Goal: Transaction & Acquisition: Book appointment/travel/reservation

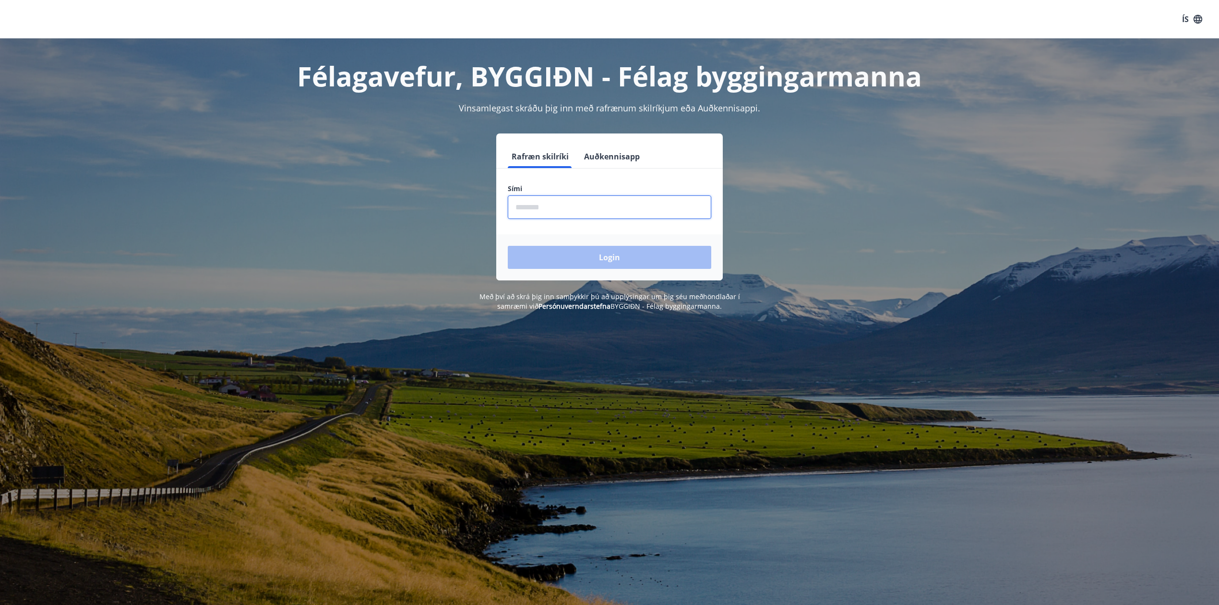
click at [596, 204] on input "phone" at bounding box center [609, 207] width 203 height 24
type input "********"
click at [633, 258] on button "Login" at bounding box center [609, 257] width 203 height 23
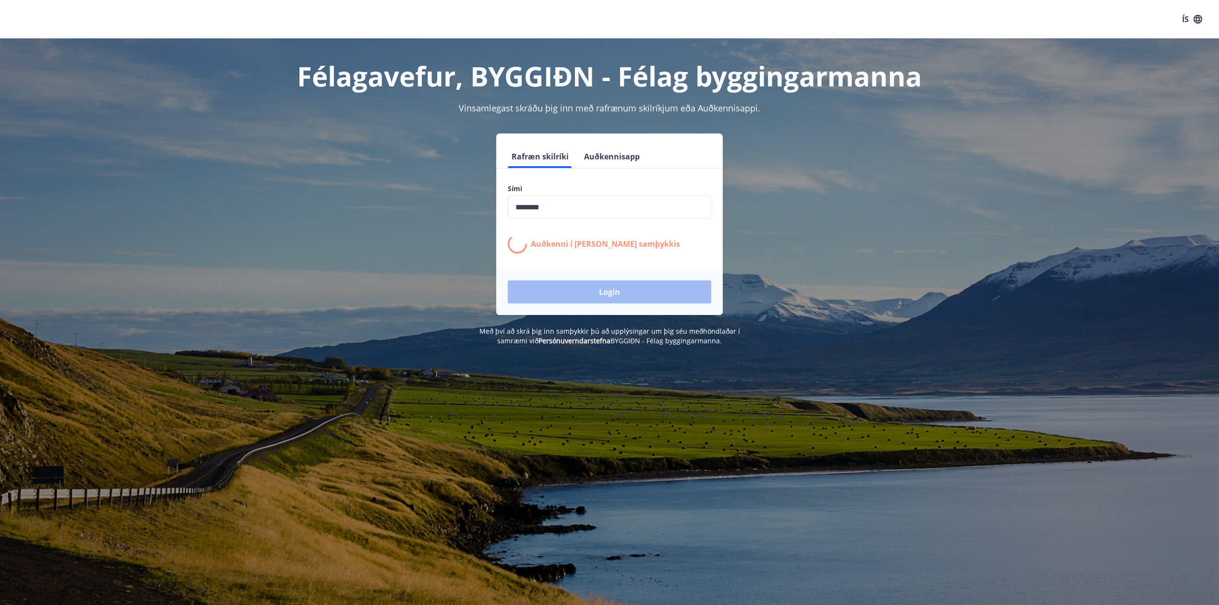
click at [704, 265] on form "Rafræn skilríki Auðkennisapp Sími ​ Auðkenni í síma bíður samþykkis Login" at bounding box center [609, 230] width 227 height 170
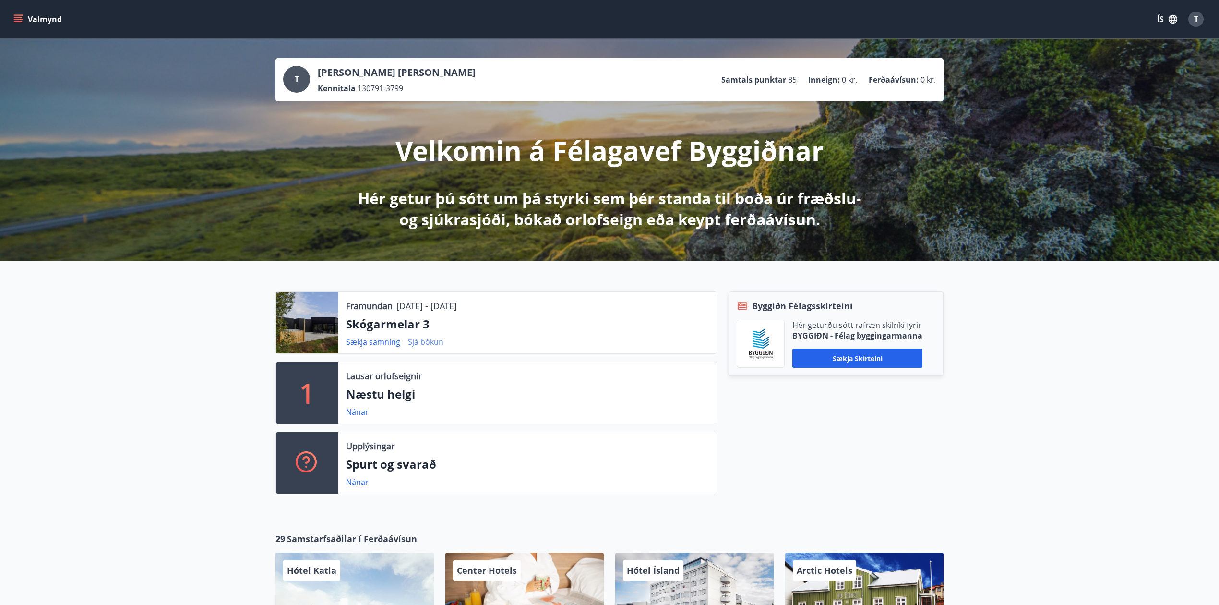
click at [439, 345] on link "Sjá bókun" at bounding box center [426, 341] width 36 height 11
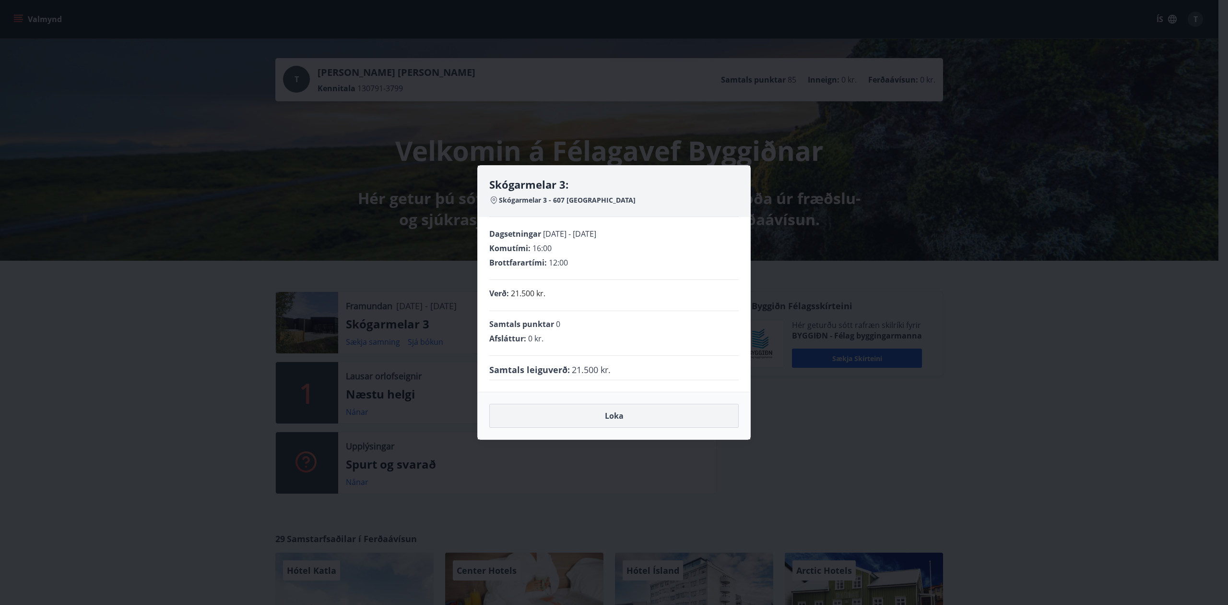
click at [638, 419] on button "Loka" at bounding box center [614, 416] width 250 height 24
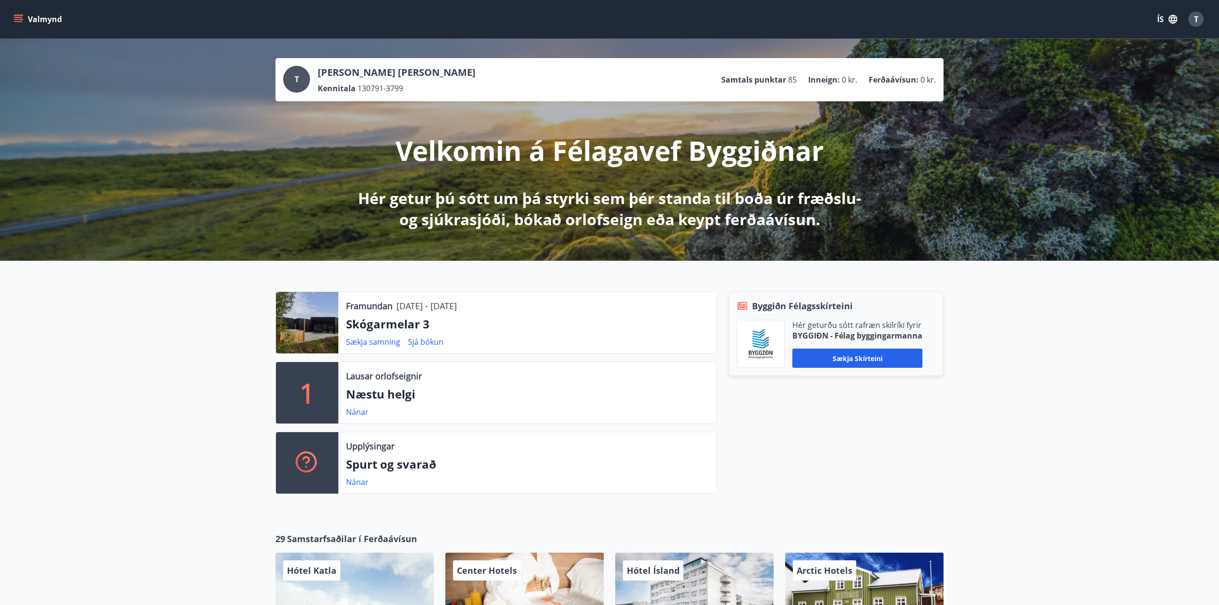
click at [370, 305] on p "Framundan" at bounding box center [369, 305] width 47 height 12
click at [28, 12] on button "Valmynd" at bounding box center [39, 19] width 54 height 17
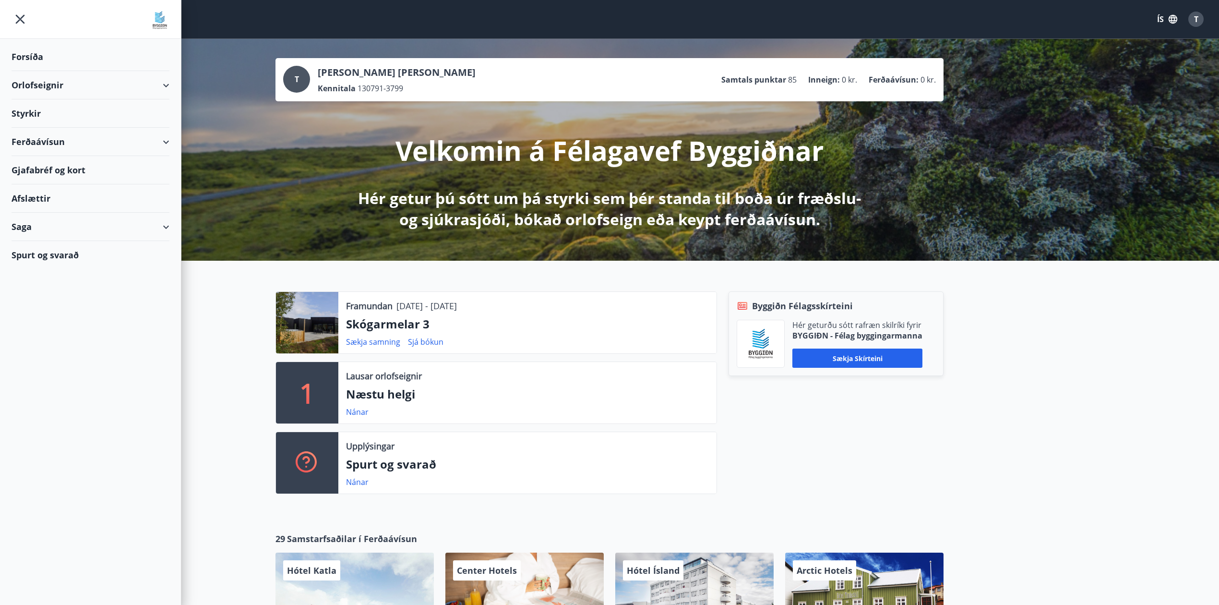
click at [136, 88] on div "Orlofseignir" at bounding box center [91, 85] width 158 height 28
click at [1168, 16] on icon "button" at bounding box center [1173, 19] width 11 height 11
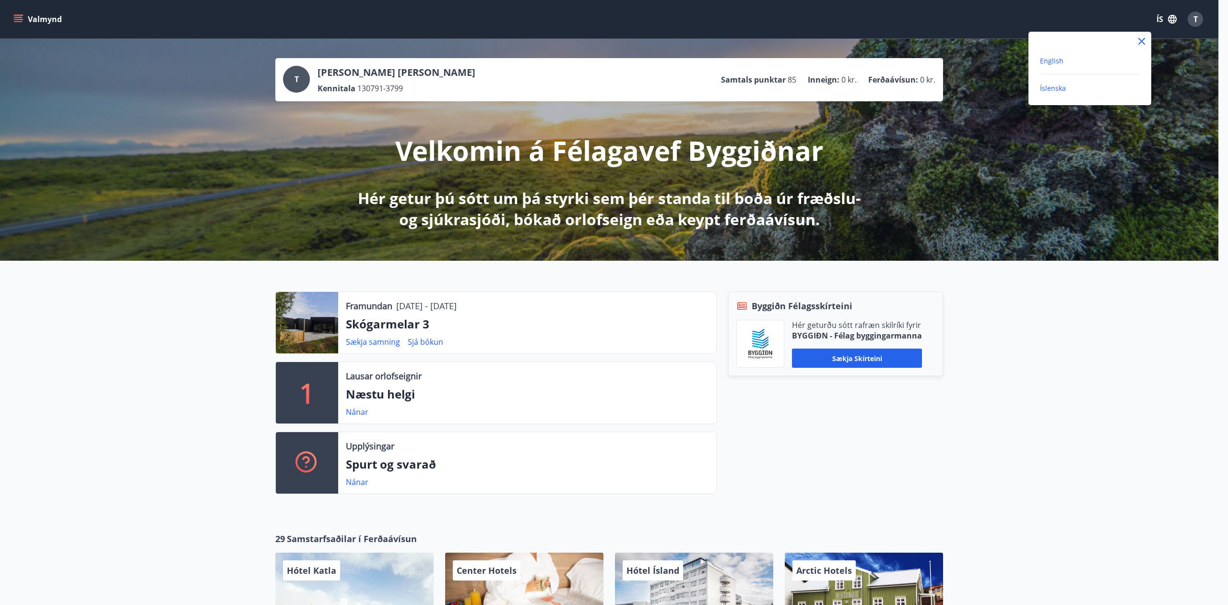
click at [1058, 60] on span "English" at bounding box center [1052, 60] width 24 height 9
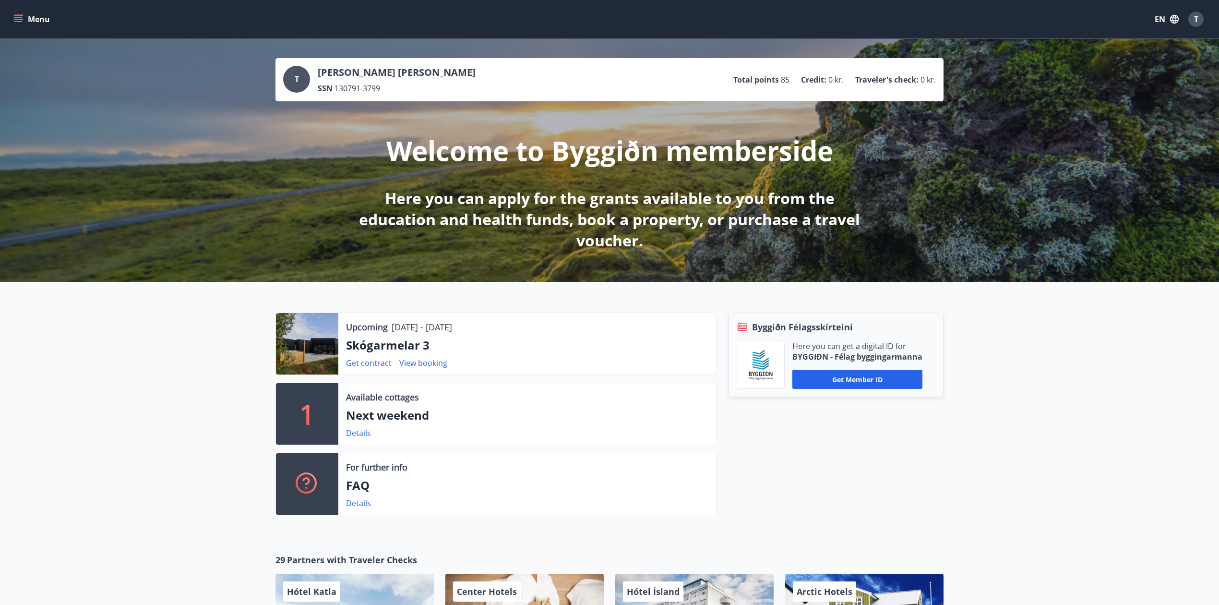
click at [26, 18] on button "Menu" at bounding box center [33, 19] width 42 height 17
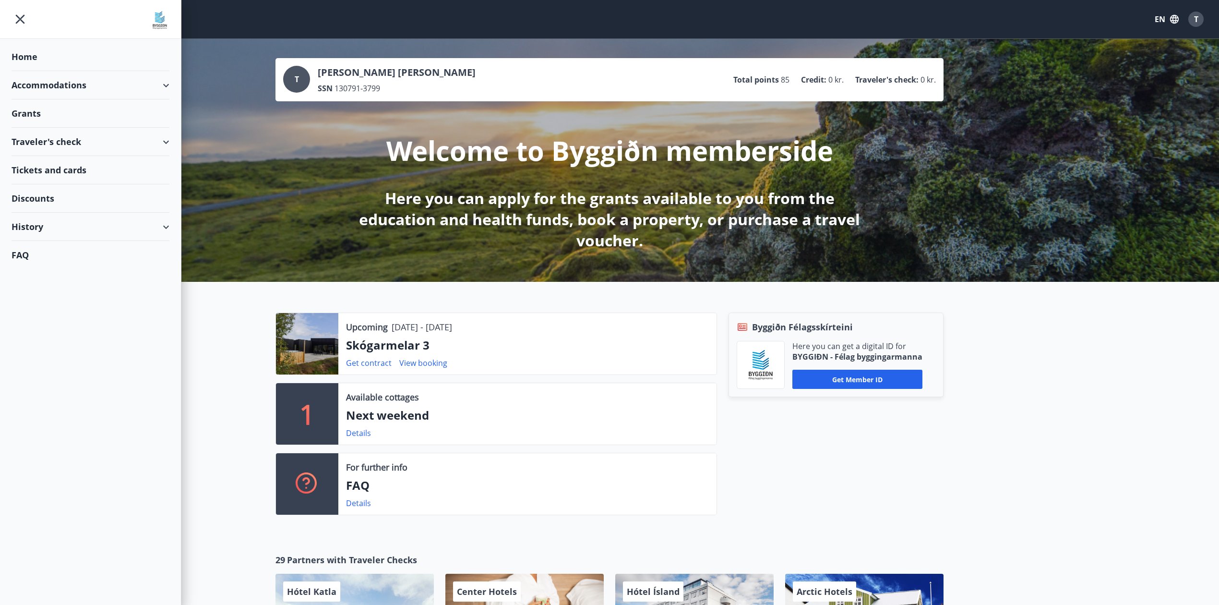
click at [44, 222] on div "History" at bounding box center [91, 227] width 158 height 28
click at [60, 273] on div "Bookings" at bounding box center [90, 271] width 143 height 20
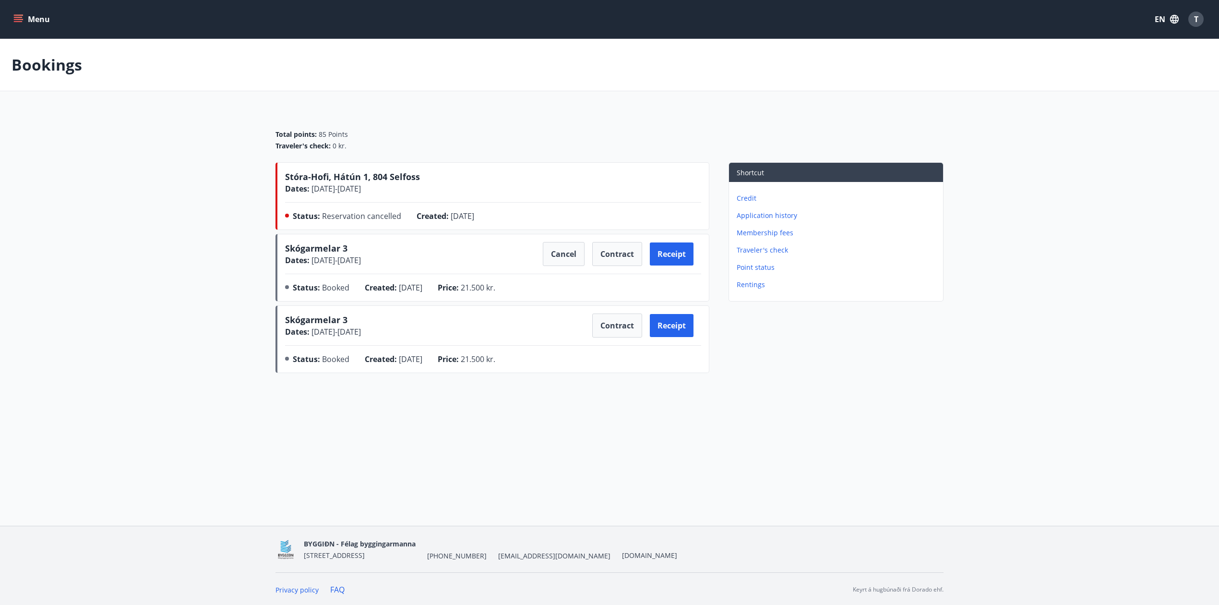
click at [364, 195] on div "Stóra-[GEOGRAPHIC_DATA], Hátún 1, 804 Selfoss Dates : [DATE] - [DATE] Status : …" at bounding box center [493, 197] width 416 height 55
drag, startPoint x: 493, startPoint y: 216, endPoint x: 517, endPoint y: 215, distance: 24.0
click at [517, 215] on div "Status : Reservation cancelled Created : [DATE]" at bounding box center [493, 217] width 416 height 15
click at [525, 212] on div "Status : Reservation cancelled Created : [DATE]" at bounding box center [493, 217] width 416 height 15
click at [757, 285] on p "Rentings" at bounding box center [838, 285] width 203 height 10
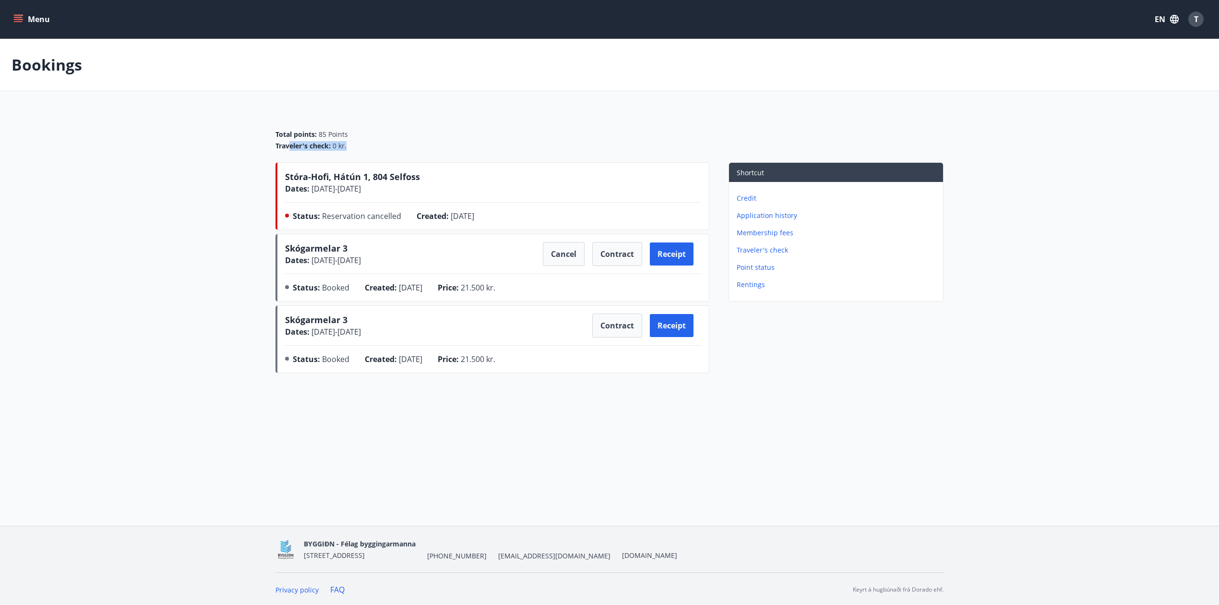
drag, startPoint x: 346, startPoint y: 149, endPoint x: 290, endPoint y: 145, distance: 55.8
click at [290, 145] on div "Traveler's check : 0 kr." at bounding box center [609, 146] width 668 height 10
click at [453, 155] on div "Total points : 85 Points Traveler's check : 0 kr." at bounding box center [609, 136] width 668 height 52
click at [413, 262] on div "Skógarmelar 3 Dates : [DATE] - [DATE] Cancel Contract Receipt" at bounding box center [493, 254] width 416 height 24
click at [549, 254] on button "Cancel" at bounding box center [564, 254] width 42 height 24
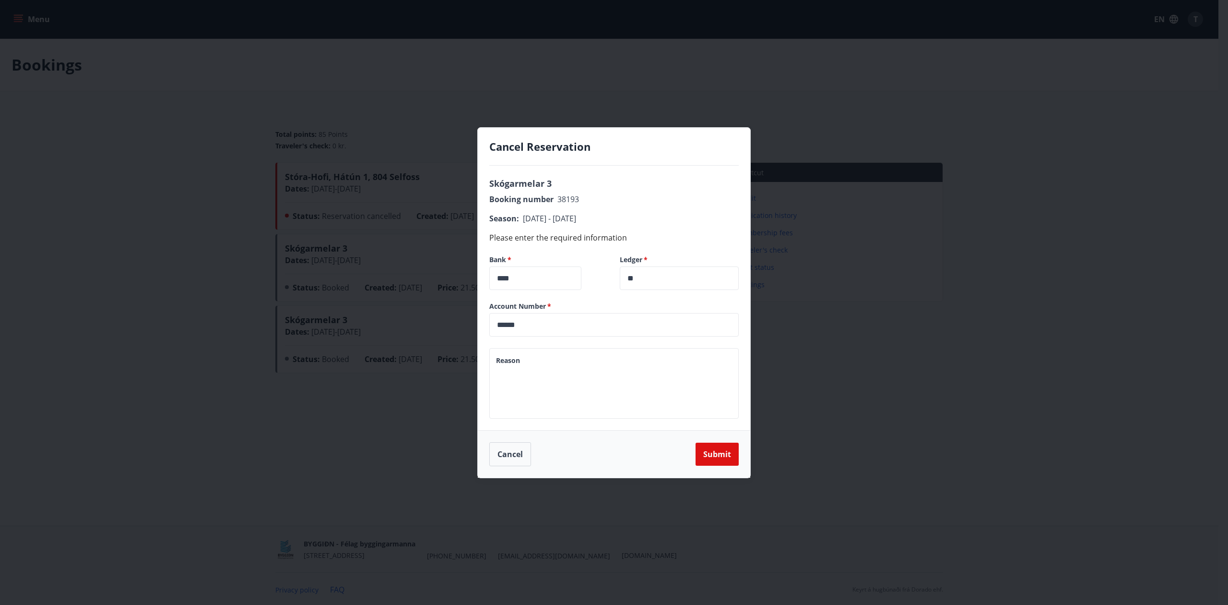
click at [543, 363] on textarea "Reason" at bounding box center [614, 383] width 236 height 55
click at [405, 413] on div "Cancel Reservation Skógarmelar 3 Booking number 38193 Season : [DATE] - [DATE] …" at bounding box center [614, 302] width 1228 height 605
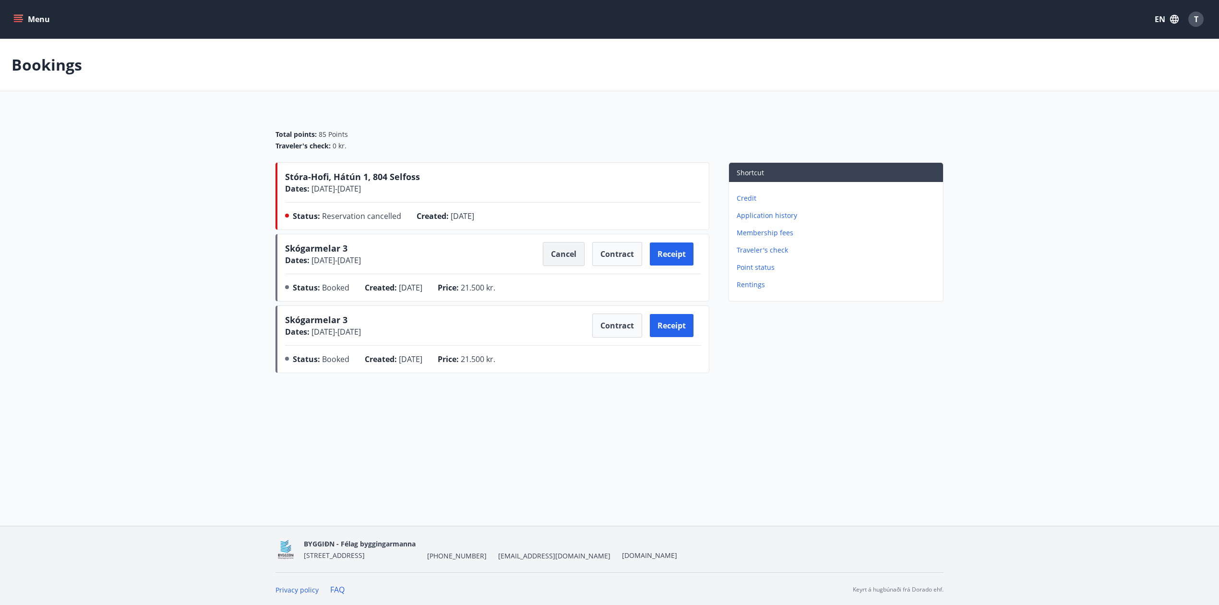
click at [566, 258] on button "Cancel" at bounding box center [564, 254] width 42 height 24
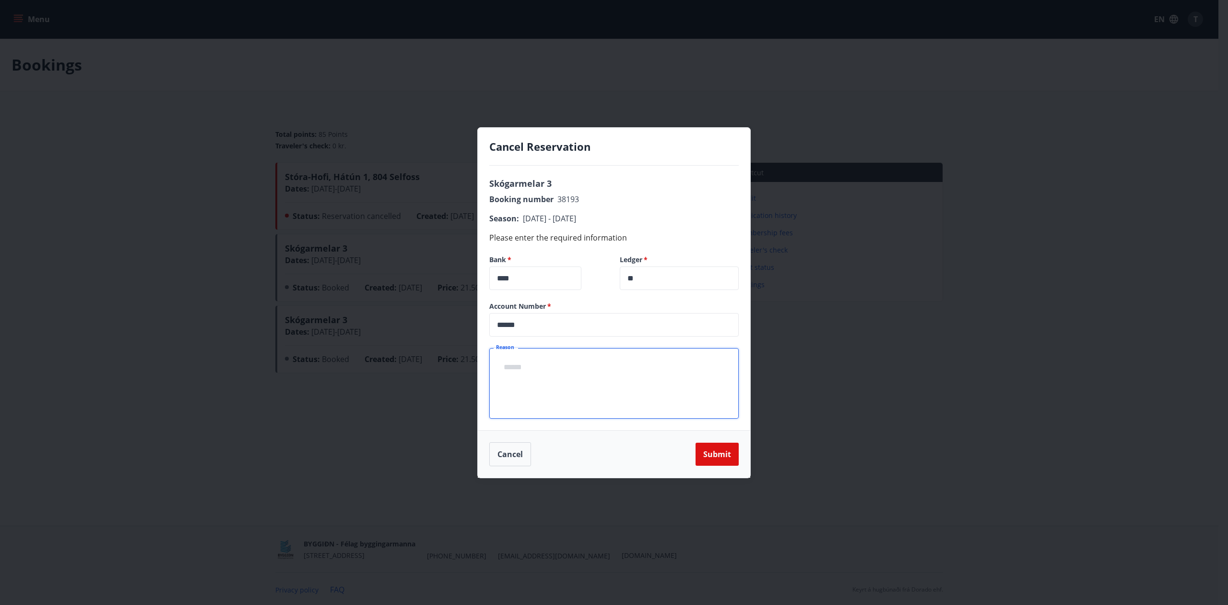
click at [563, 403] on textarea "Reason" at bounding box center [614, 383] width 236 height 55
drag, startPoint x: 552, startPoint y: 364, endPoint x: 597, endPoint y: 384, distance: 49.4
click at [597, 384] on textarea "**********" at bounding box center [614, 383] width 236 height 55
drag, startPoint x: 526, startPoint y: 391, endPoint x: 433, endPoint y: 386, distance: 93.7
click at [433, 386] on div "**********" at bounding box center [614, 302] width 1228 height 605
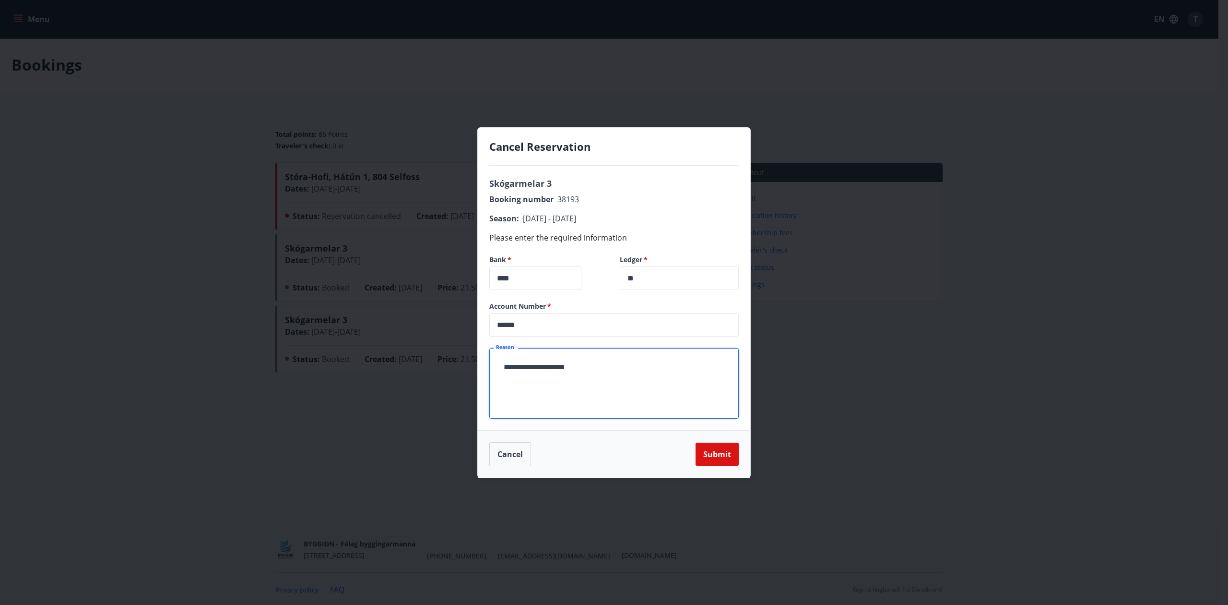
paste textarea "**********"
type textarea "**********"
click at [721, 452] on button "Submit" at bounding box center [717, 453] width 43 height 23
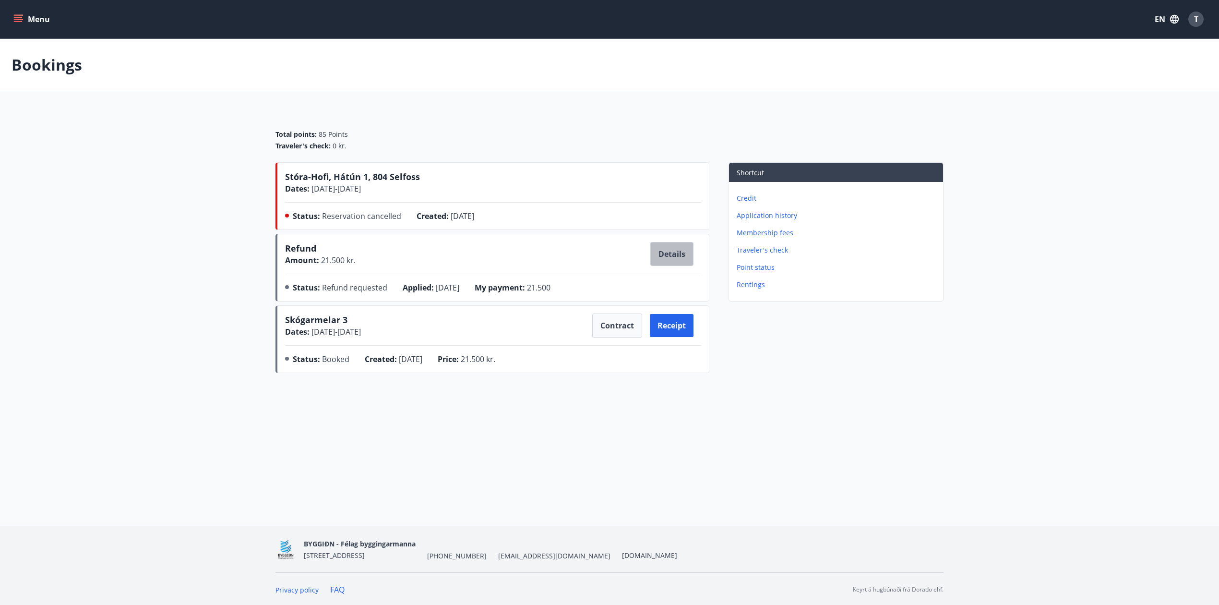
click at [681, 258] on button "Details" at bounding box center [671, 254] width 43 height 24
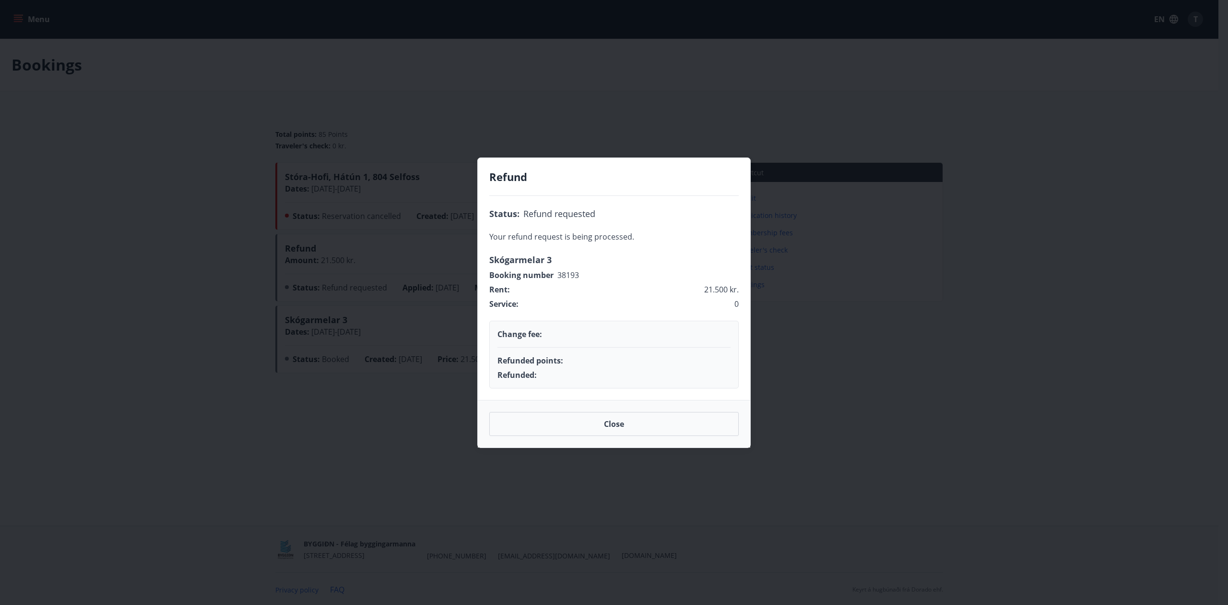
click at [586, 302] on div "Service : 0" at bounding box center [614, 302] width 250 height 14
click at [333, 415] on div "Refund Status : Refund requested Your refund request is being processed. Skógar…" at bounding box center [614, 302] width 1228 height 605
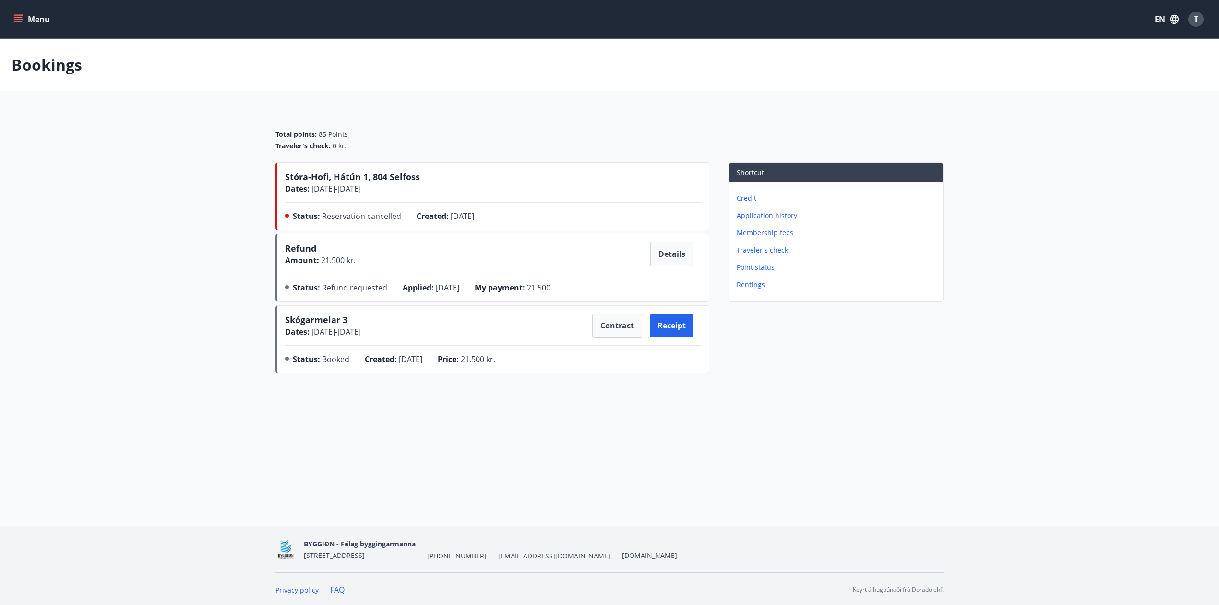
click at [171, 300] on main "Bookings Total points : 85 Points Traveler's check : 0 kr. [GEOGRAPHIC_DATA], […" at bounding box center [609, 208] width 1219 height 338
click at [20, 9] on div "Menu EN T" at bounding box center [610, 19] width 1196 height 23
click at [24, 12] on button "Menu" at bounding box center [33, 19] width 42 height 17
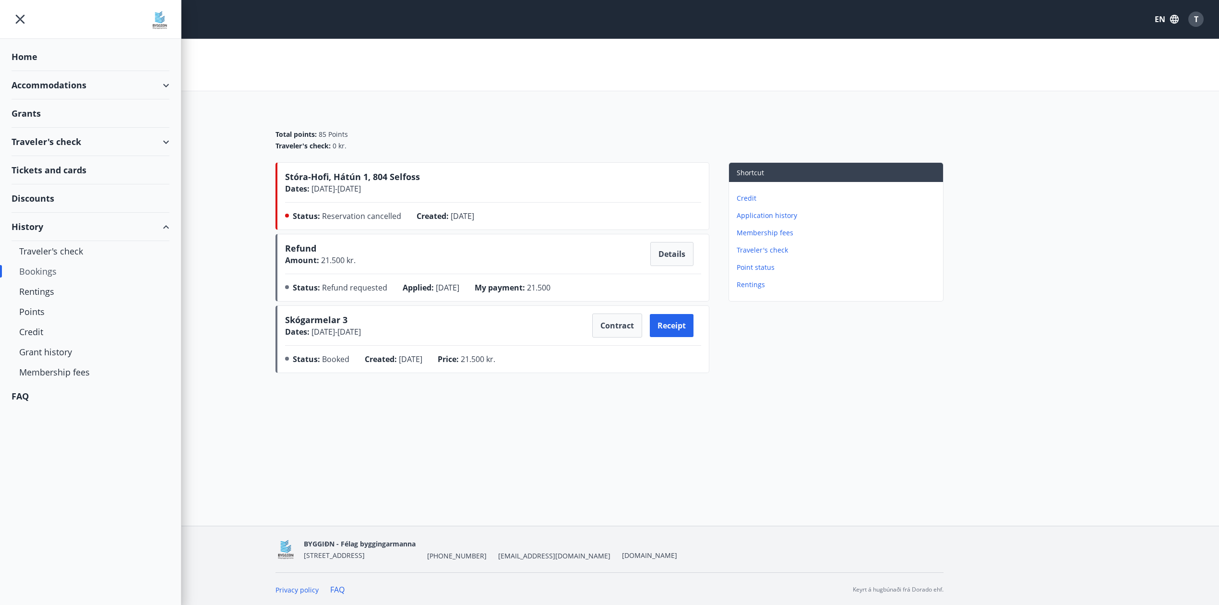
click at [48, 275] on div "Bookings" at bounding box center [90, 271] width 143 height 20
click at [26, 56] on div "Home" at bounding box center [91, 57] width 158 height 28
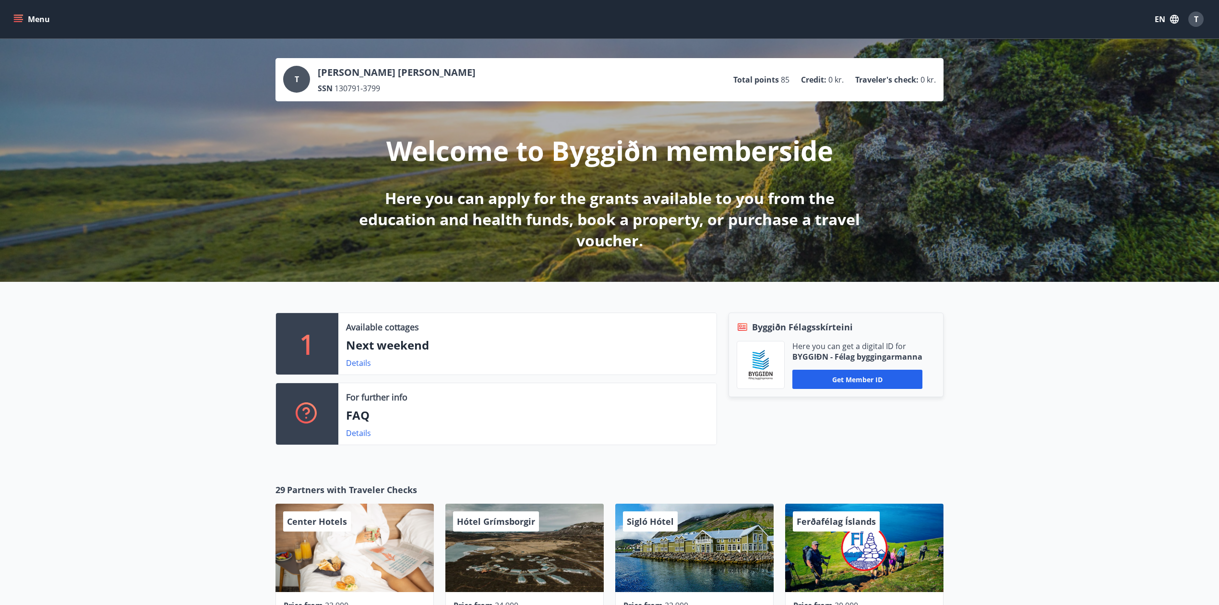
click at [25, 18] on button "Menu" at bounding box center [33, 19] width 42 height 17
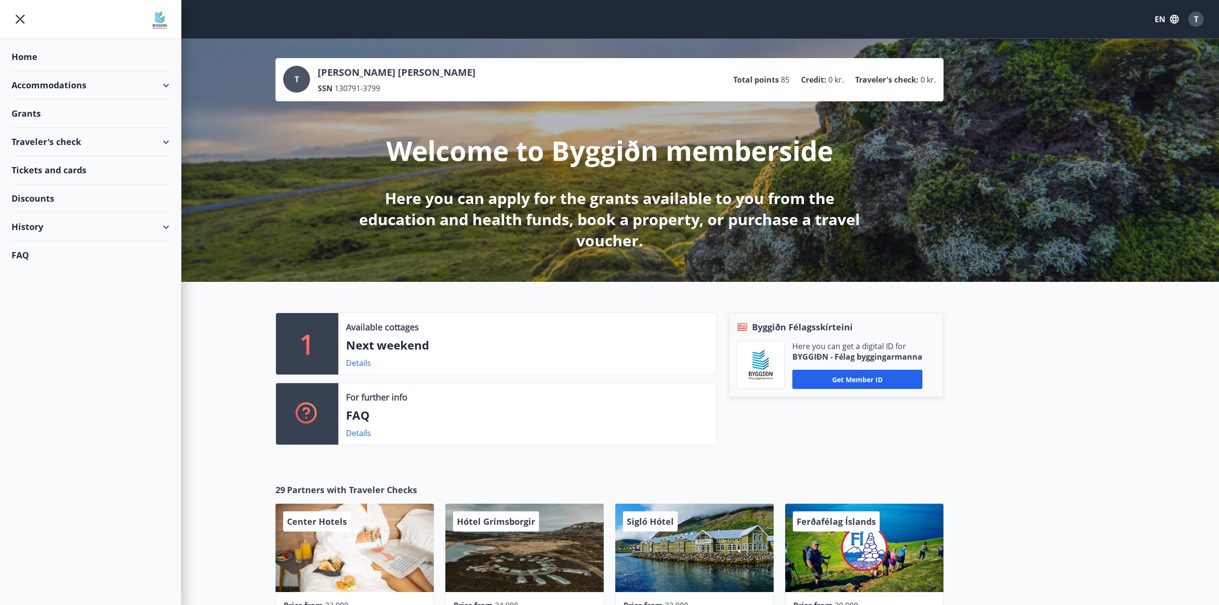
click at [66, 87] on div "Accommodations" at bounding box center [91, 85] width 158 height 28
click at [44, 110] on div "Offers" at bounding box center [90, 109] width 143 height 20
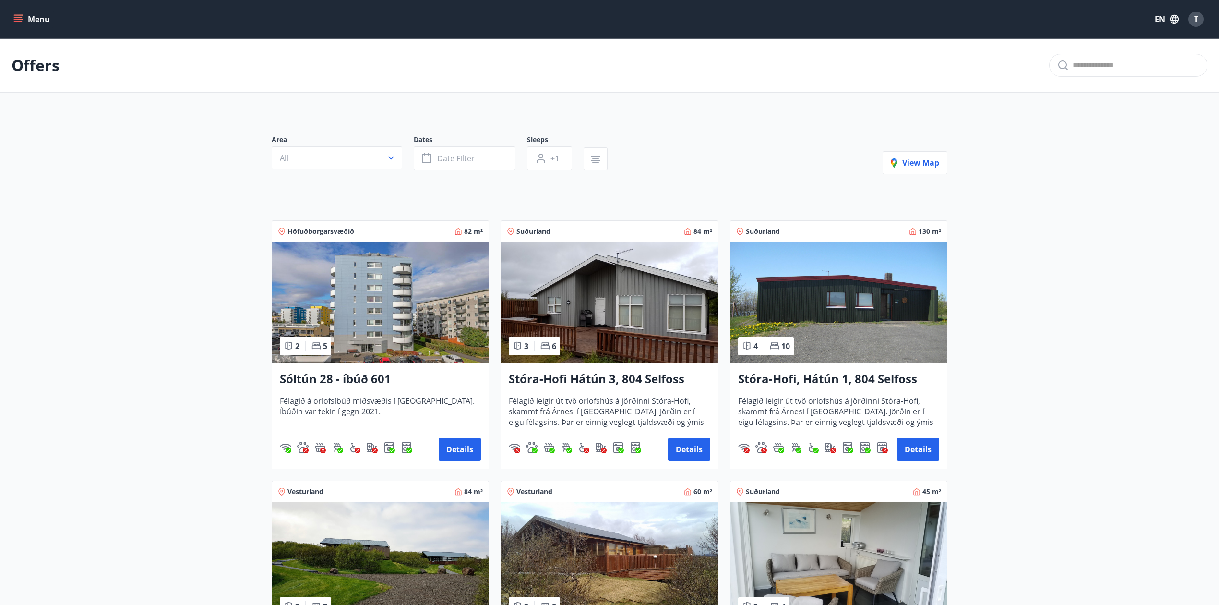
click at [1107, 69] on input "text" at bounding box center [1136, 65] width 127 height 15
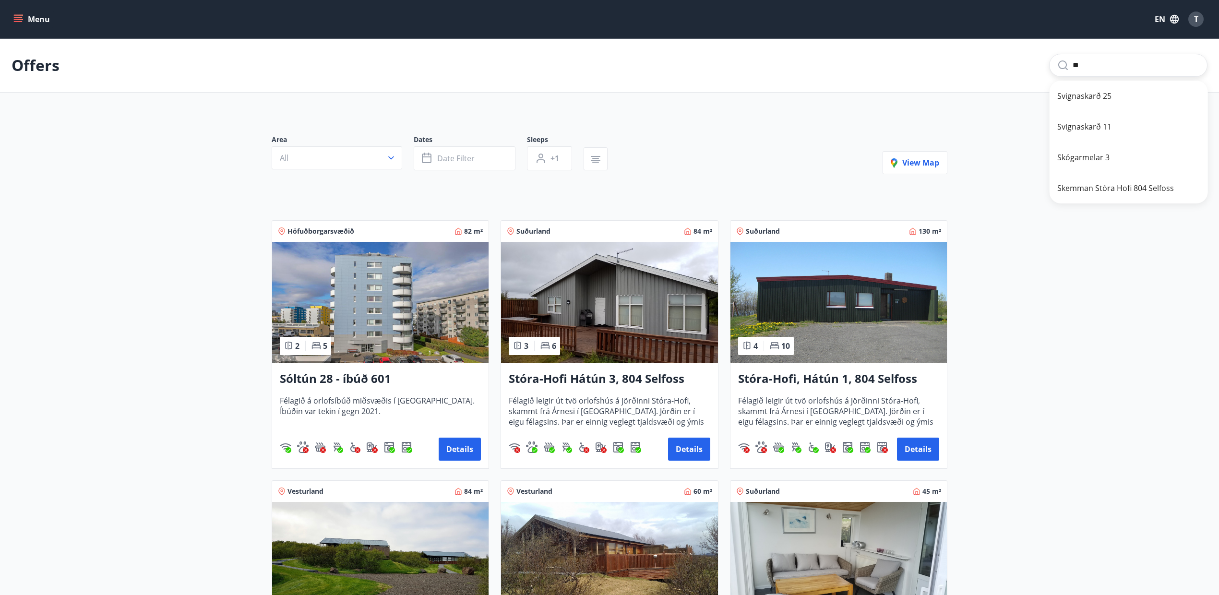
click at [1103, 154] on span "Skógarmelar 3" at bounding box center [1128, 158] width 143 height 12
type input "**********"
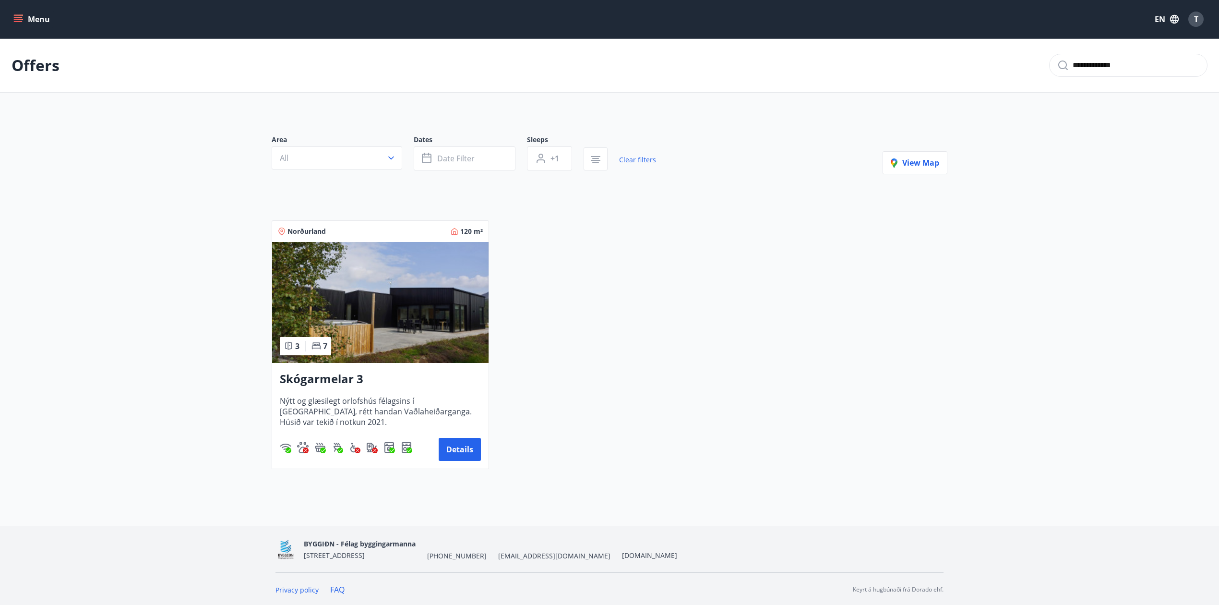
click at [317, 389] on div "Skógarmelar 3 Nýtt og glæsilegt orlofshús félagsins í Fnjóskadal, rétt handan V…" at bounding box center [380, 416] width 216 height 106
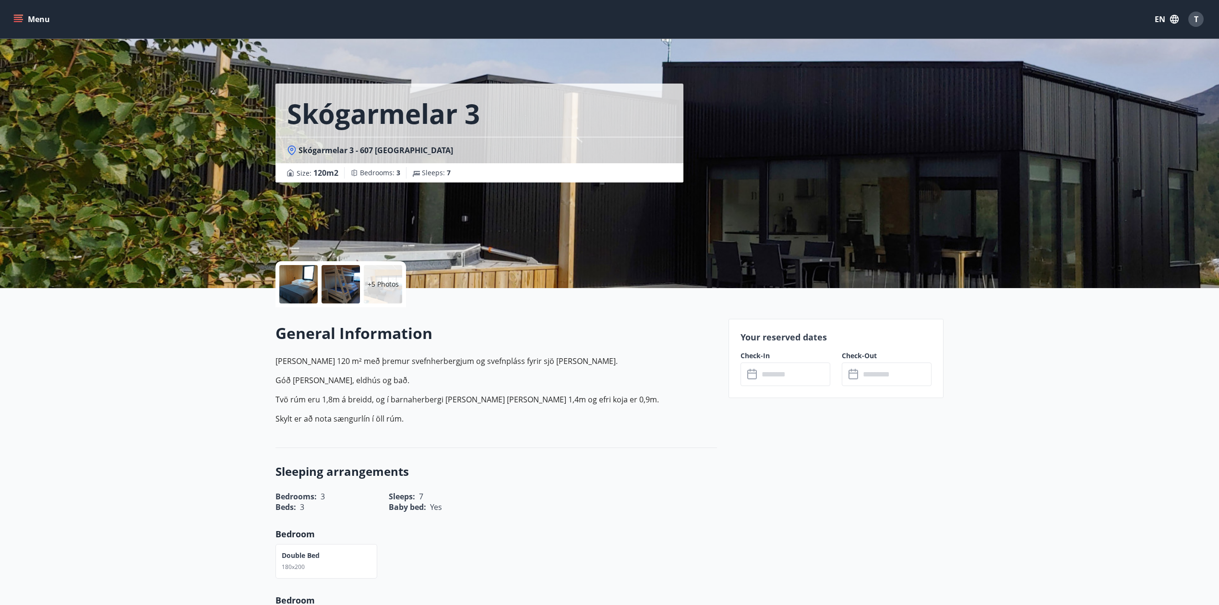
click at [794, 377] on input "text" at bounding box center [795, 374] width 72 height 24
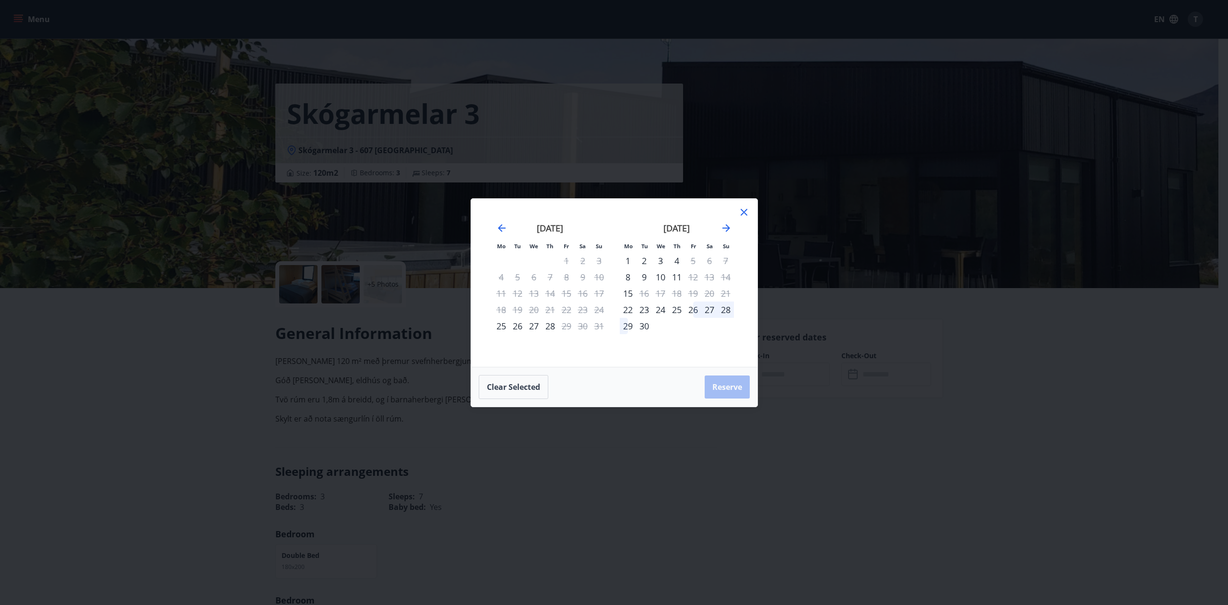
click at [745, 212] on icon at bounding box center [744, 212] width 7 height 7
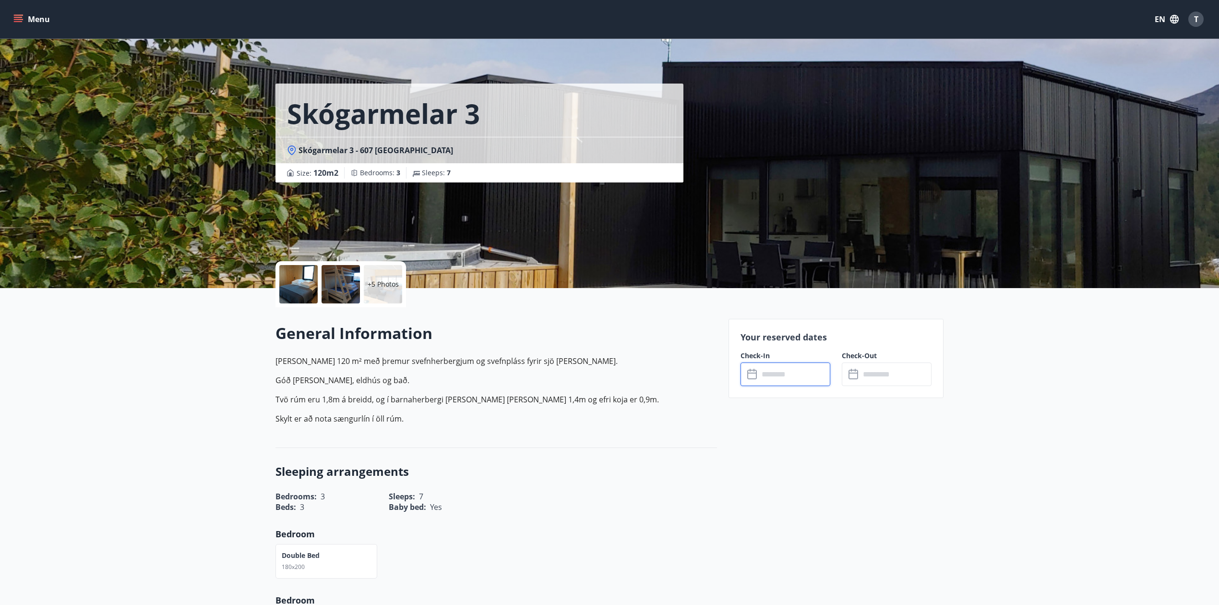
click at [775, 382] on input "text" at bounding box center [795, 374] width 72 height 24
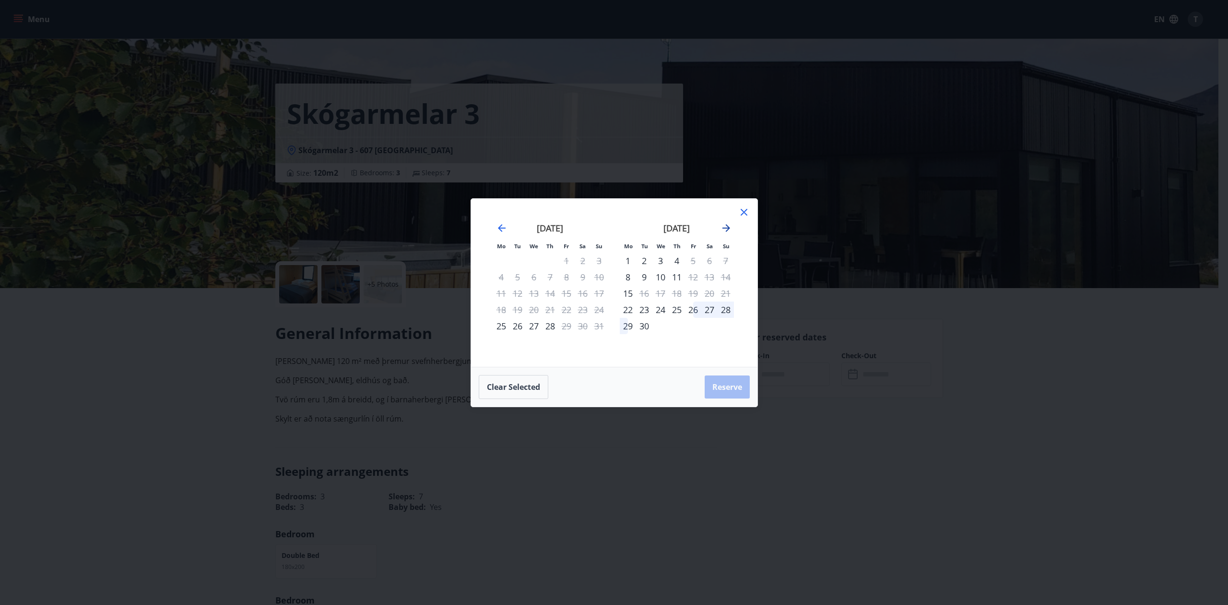
click at [724, 227] on icon "Move forward to switch to the next month." at bounding box center [727, 228] width 12 height 12
click at [680, 274] on div "9" at bounding box center [677, 277] width 16 height 16
click at [641, 290] on div "14" at bounding box center [644, 293] width 16 height 16
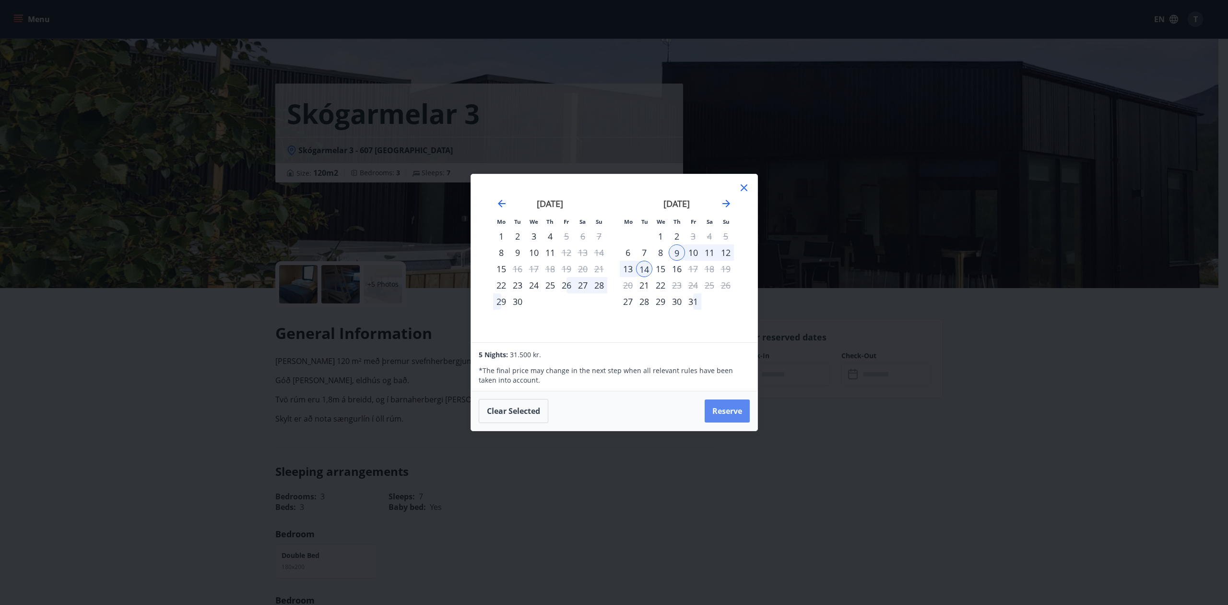
click at [717, 416] on button "Reserve" at bounding box center [727, 410] width 45 height 23
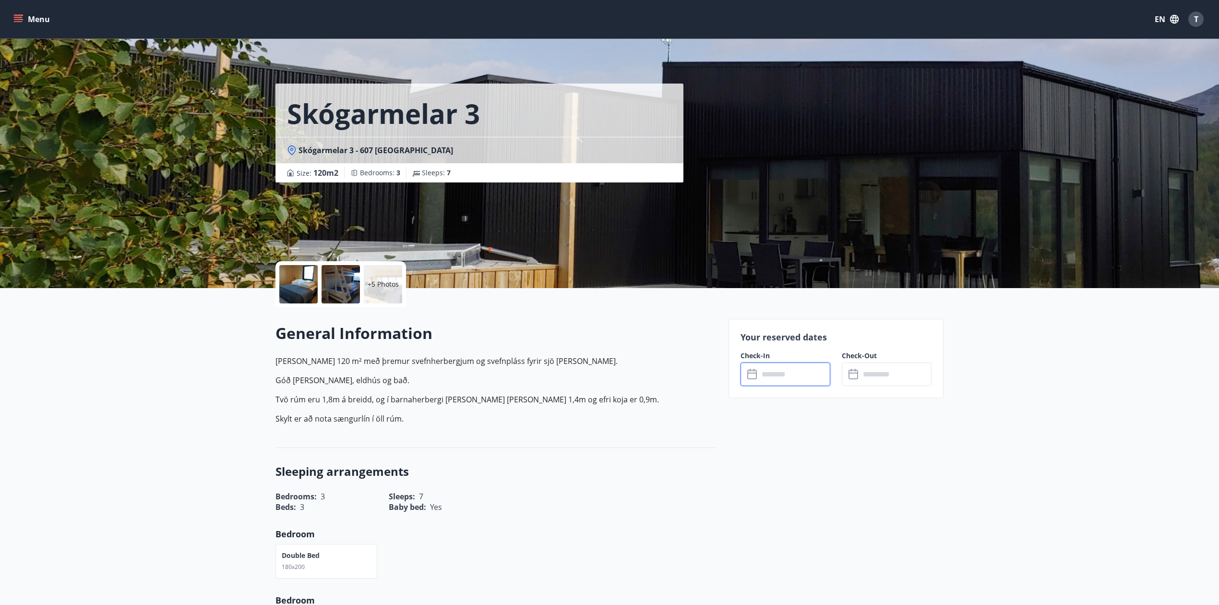
type input "******"
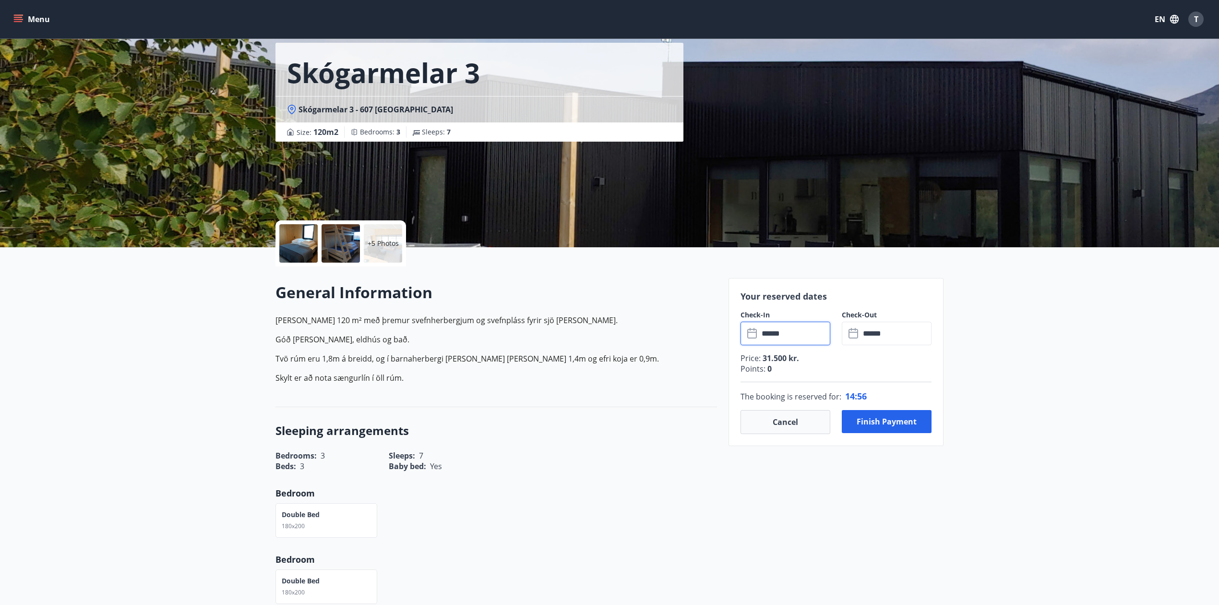
scroll to position [64, 0]
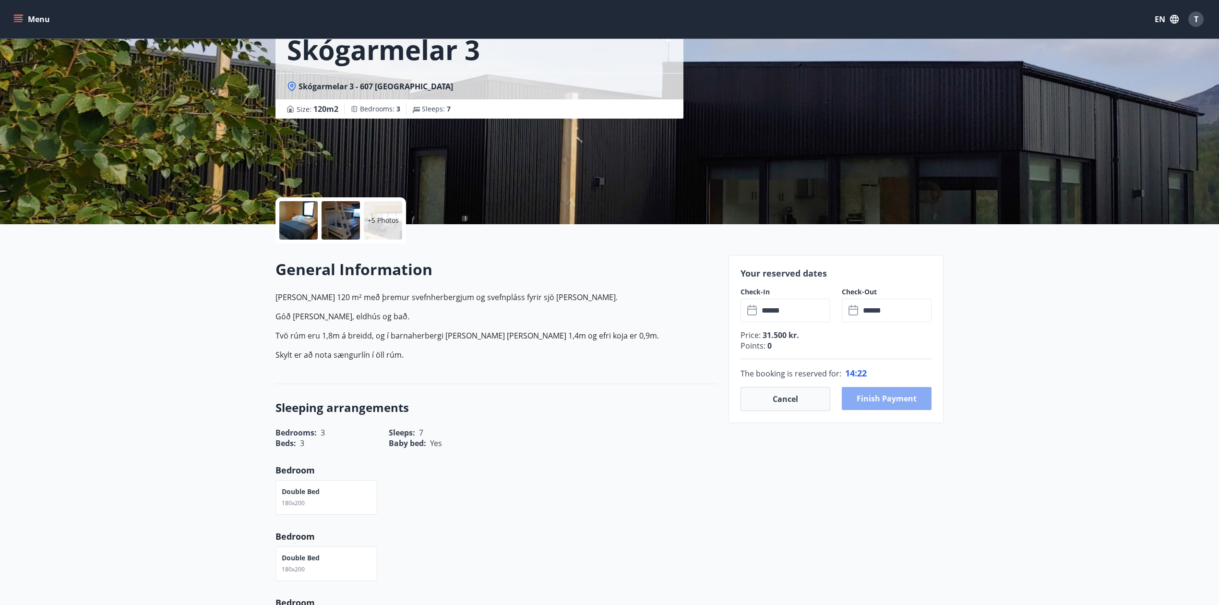
click at [878, 400] on button "Finish payment" at bounding box center [887, 398] width 90 height 23
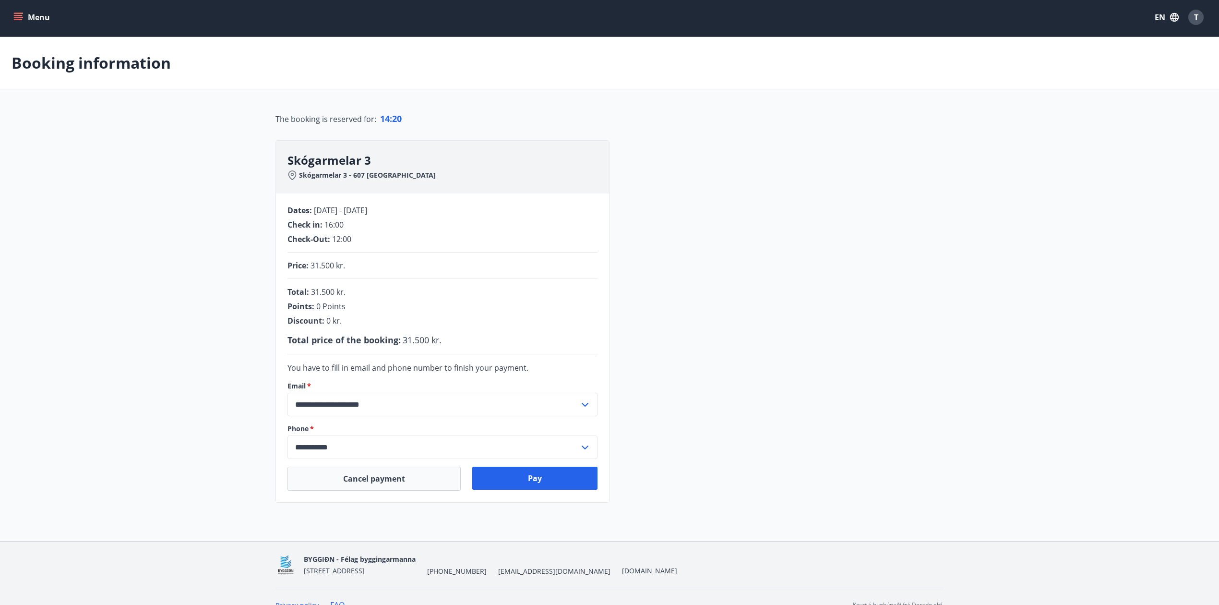
scroll to position [21, 0]
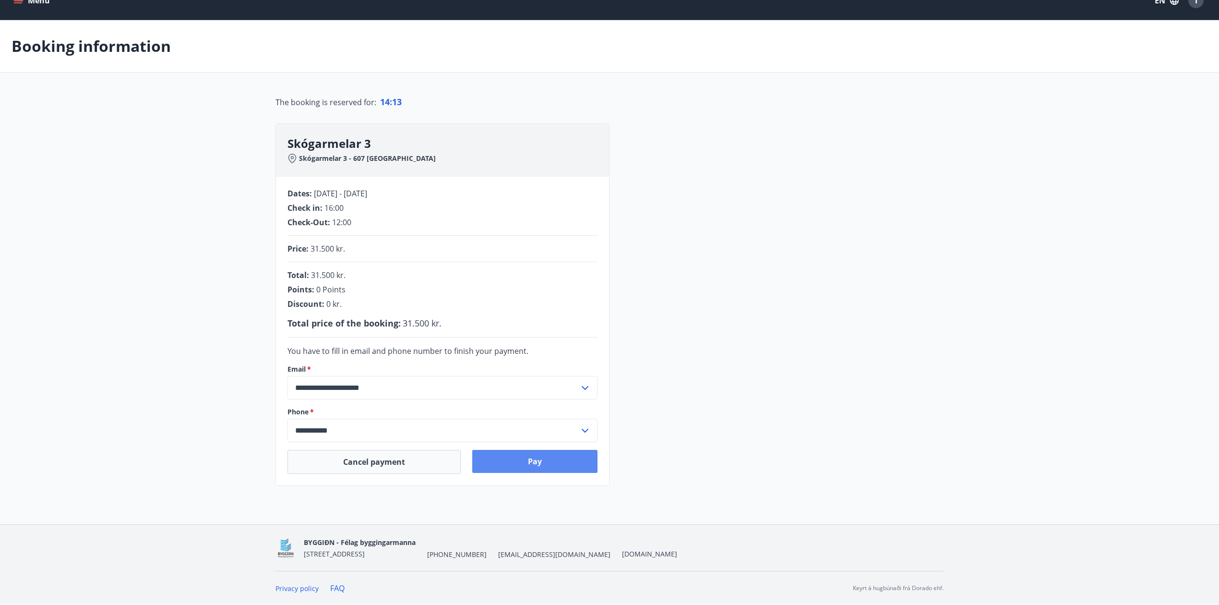
click at [557, 457] on button "Pay" at bounding box center [535, 461] width 126 height 23
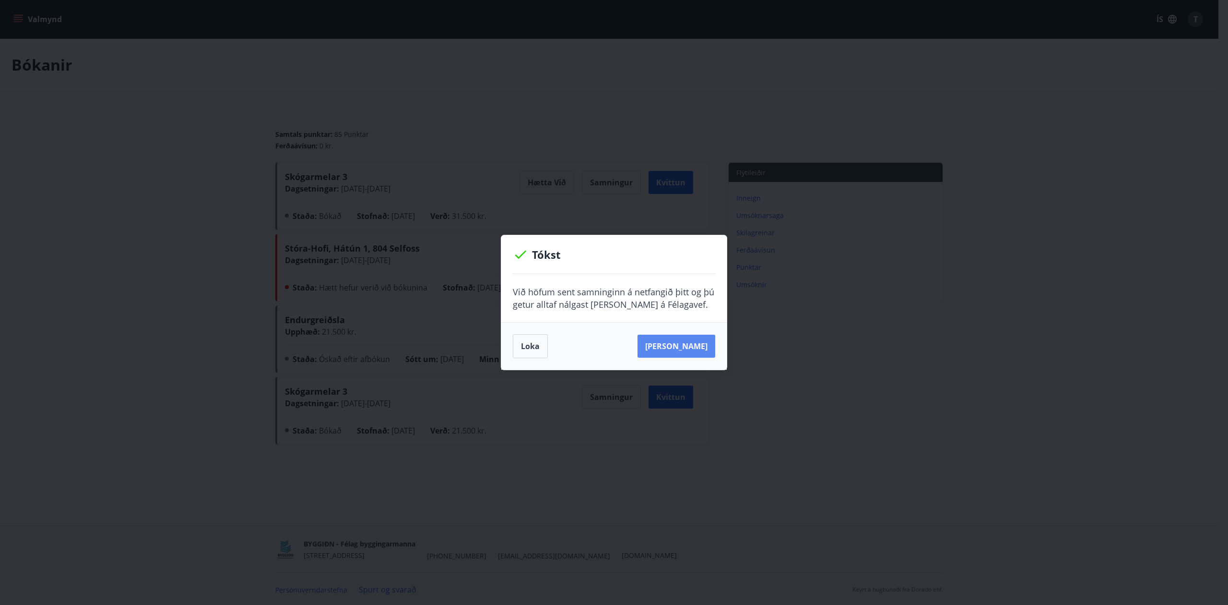
click at [699, 348] on button "Sjá samning" at bounding box center [677, 345] width 78 height 23
click at [520, 341] on button "Loka" at bounding box center [530, 346] width 35 height 24
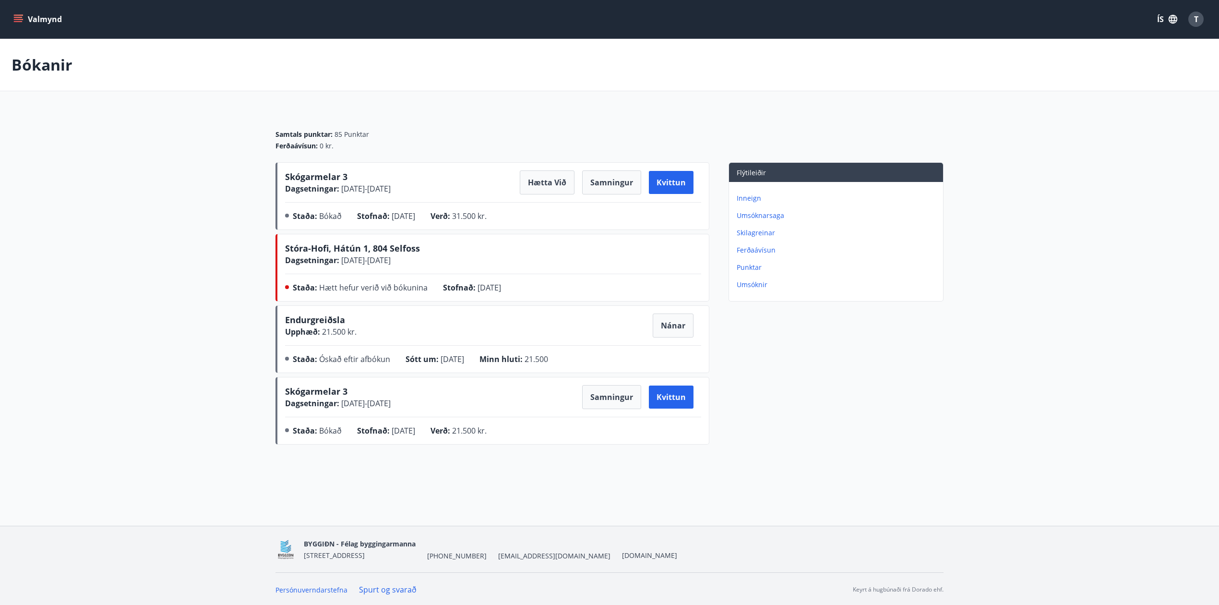
click at [20, 19] on icon "menu" at bounding box center [19, 19] width 11 height 1
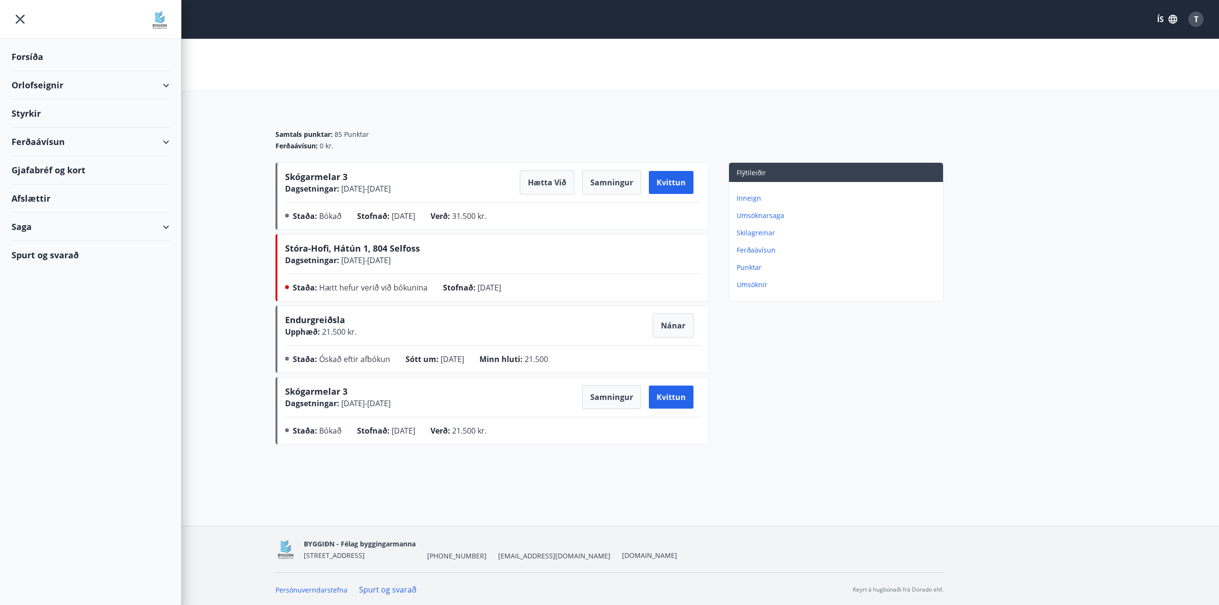
click at [36, 55] on div "Forsíða" at bounding box center [91, 57] width 158 height 28
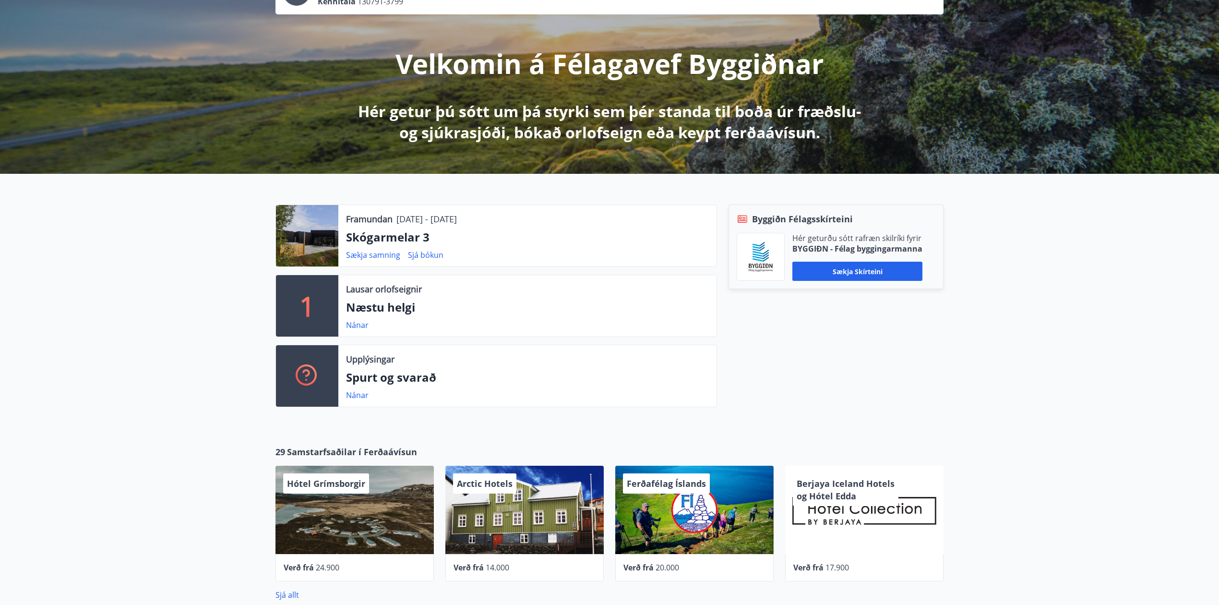
scroll to position [64, 0]
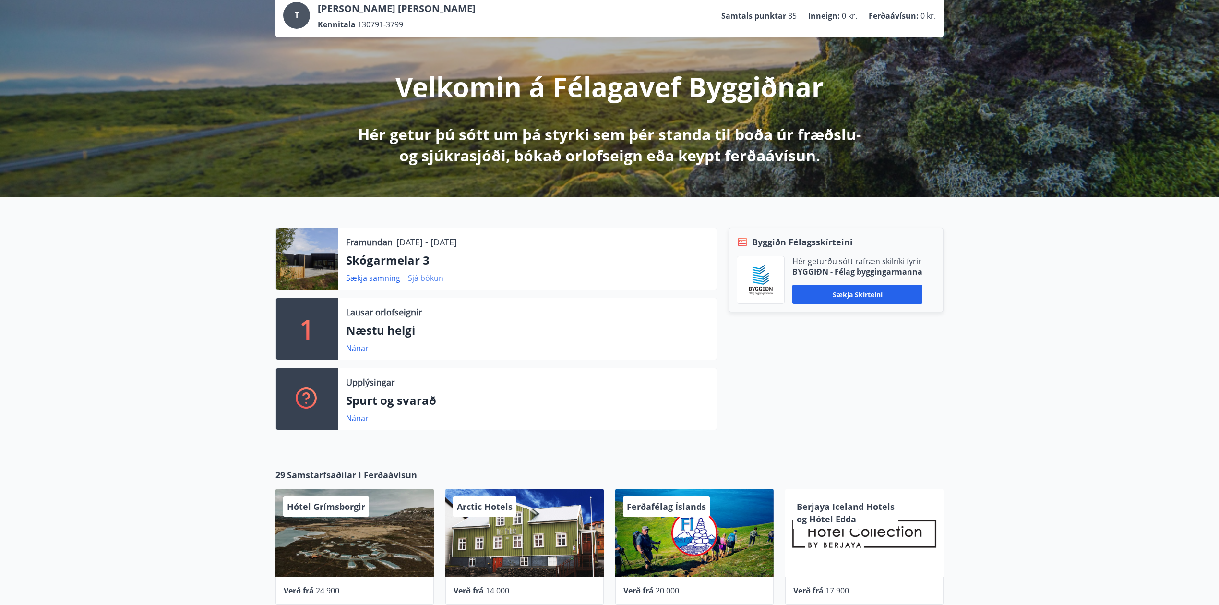
click at [421, 277] on link "Sjá bókun" at bounding box center [426, 278] width 36 height 11
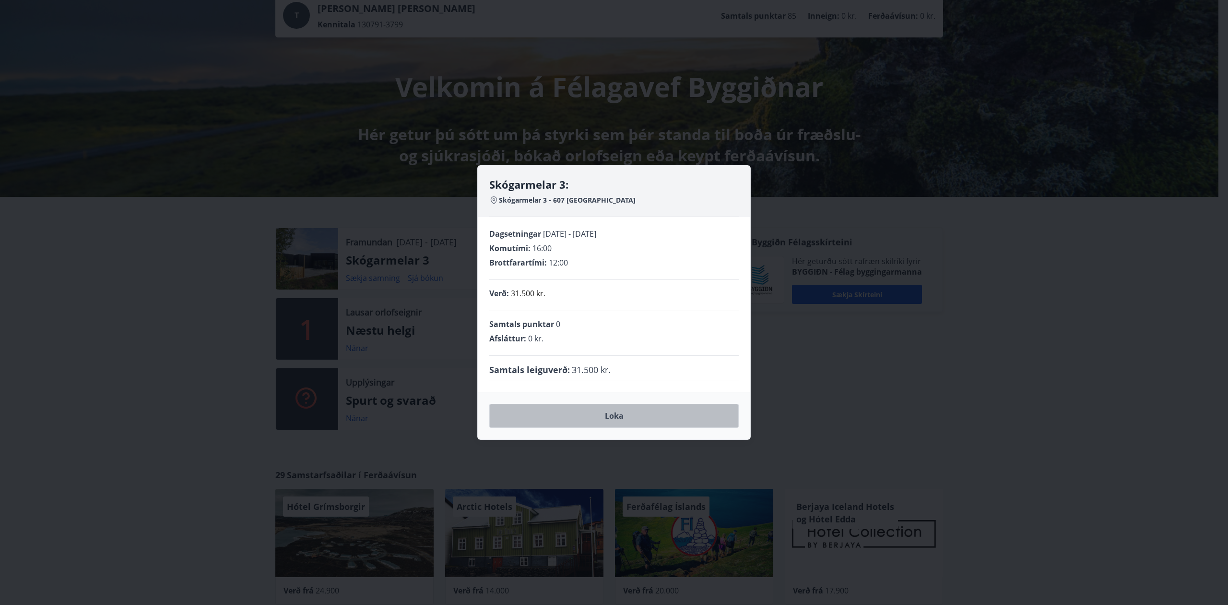
click at [640, 417] on button "Loka" at bounding box center [614, 416] width 250 height 24
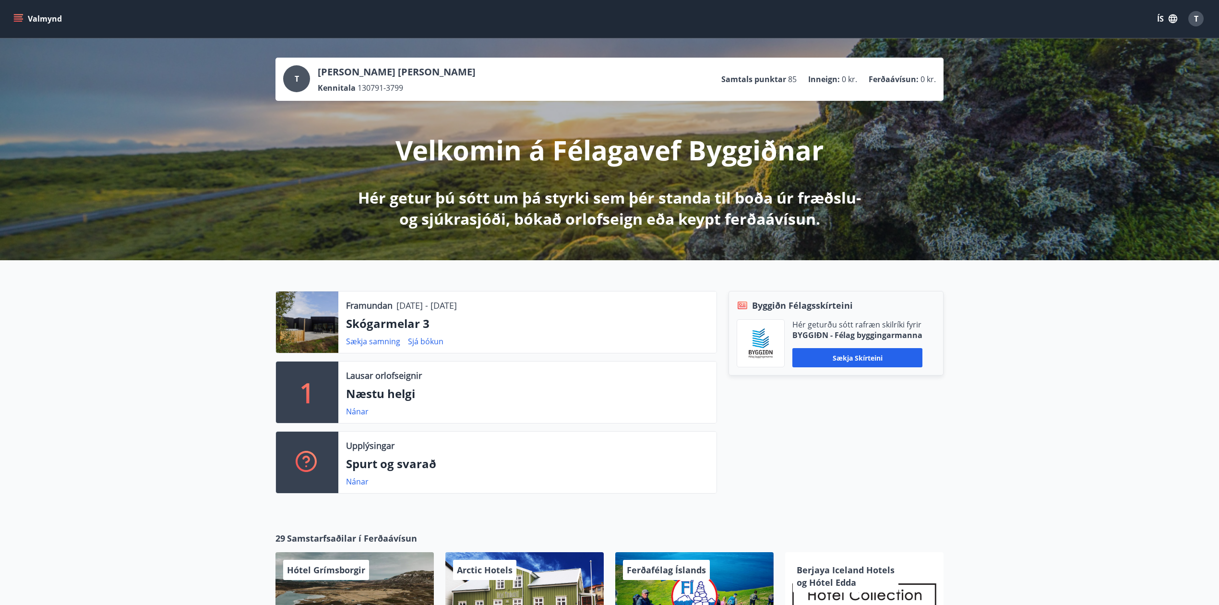
scroll to position [0, 0]
click at [36, 17] on button "Valmynd" at bounding box center [39, 19] width 54 height 17
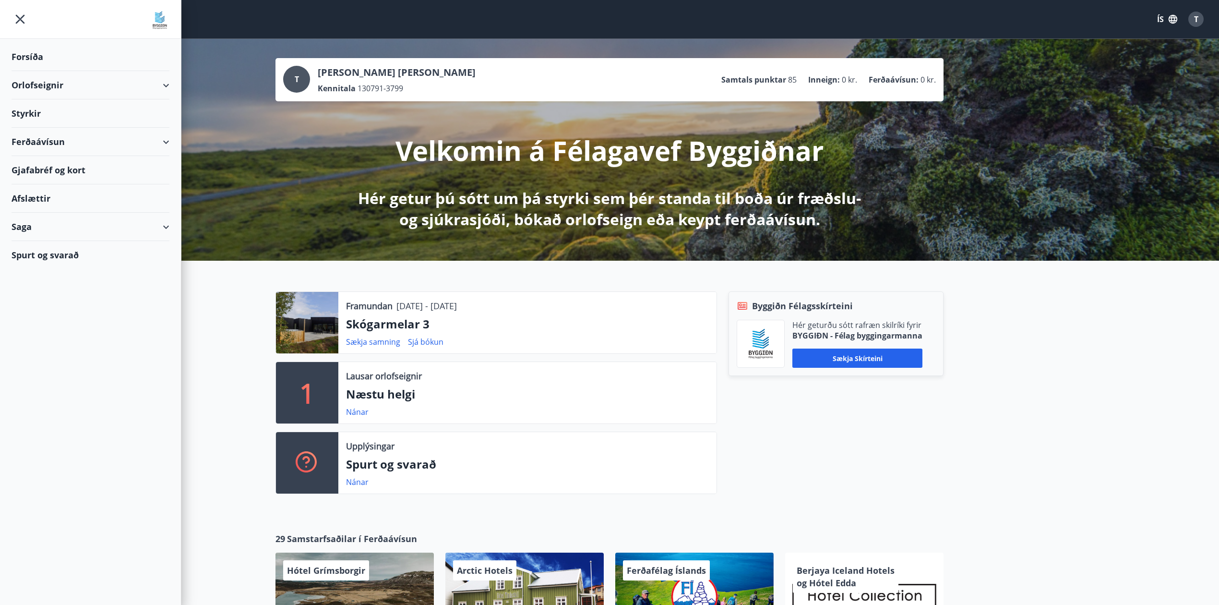
click at [45, 58] on div "Forsíða" at bounding box center [91, 57] width 158 height 28
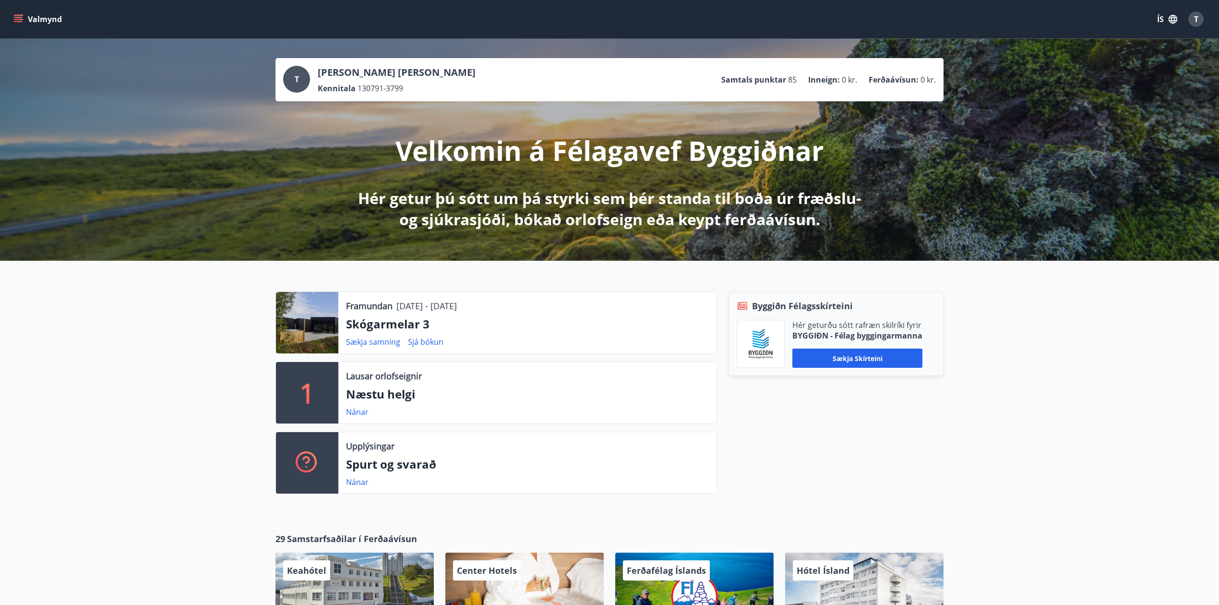
click at [391, 327] on p "Skógarmelar 3" at bounding box center [527, 324] width 363 height 16
click at [12, 13] on button "Valmynd" at bounding box center [39, 19] width 54 height 17
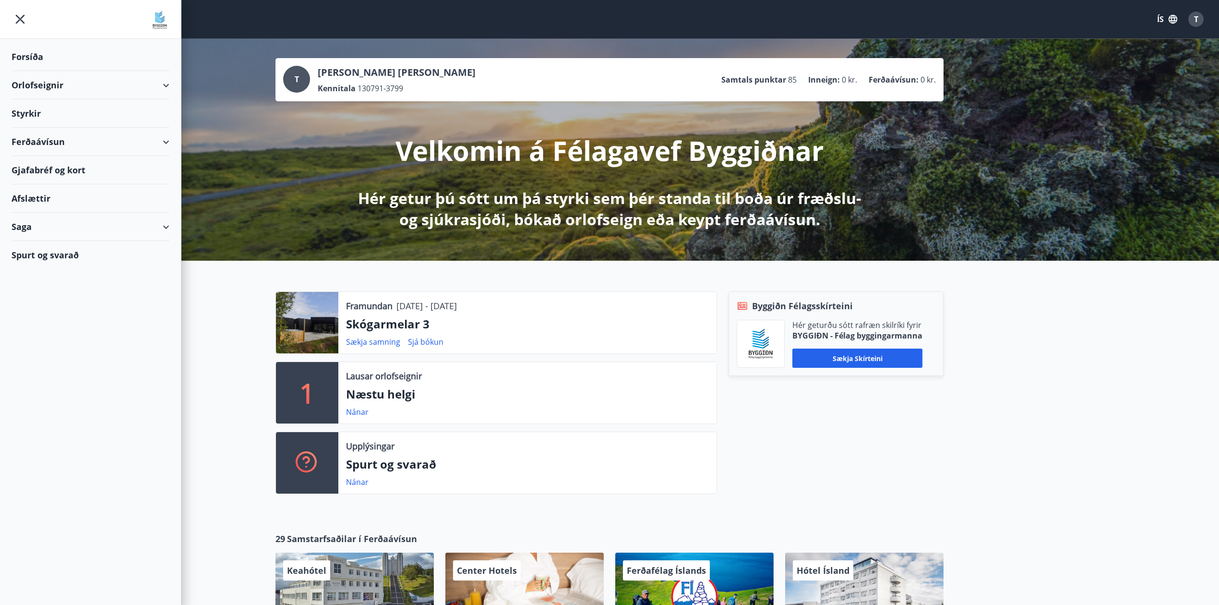
click at [52, 80] on div "Orlofseignir" at bounding box center [91, 85] width 158 height 28
click at [62, 101] on div "Framboð" at bounding box center [90, 109] width 143 height 20
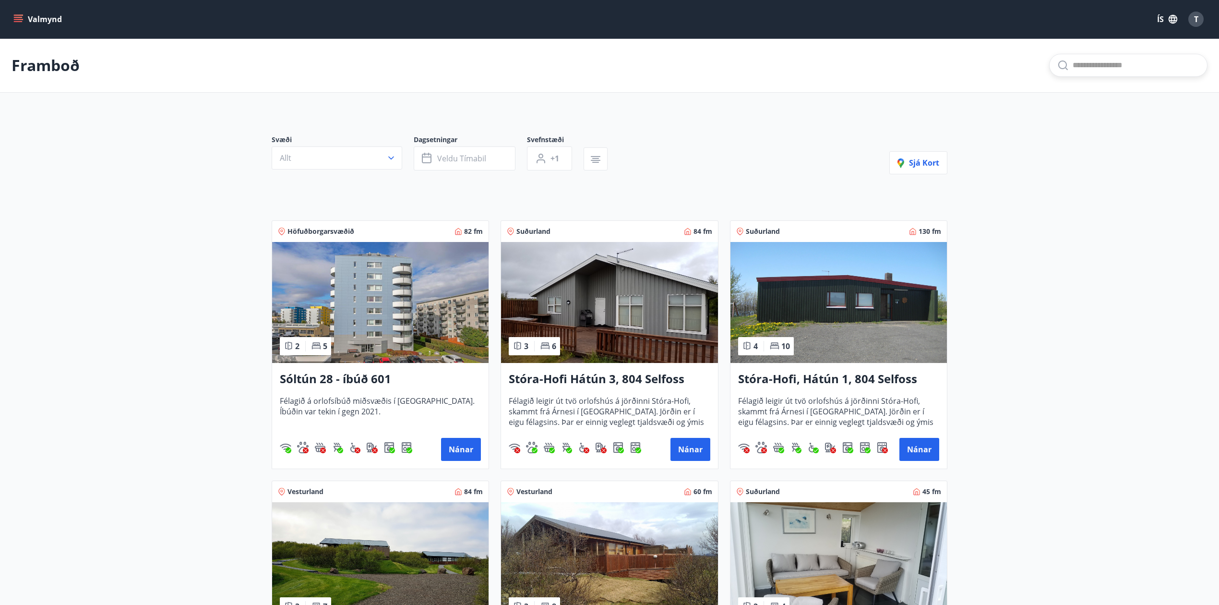
click at [1102, 64] on input "text" at bounding box center [1136, 65] width 127 height 15
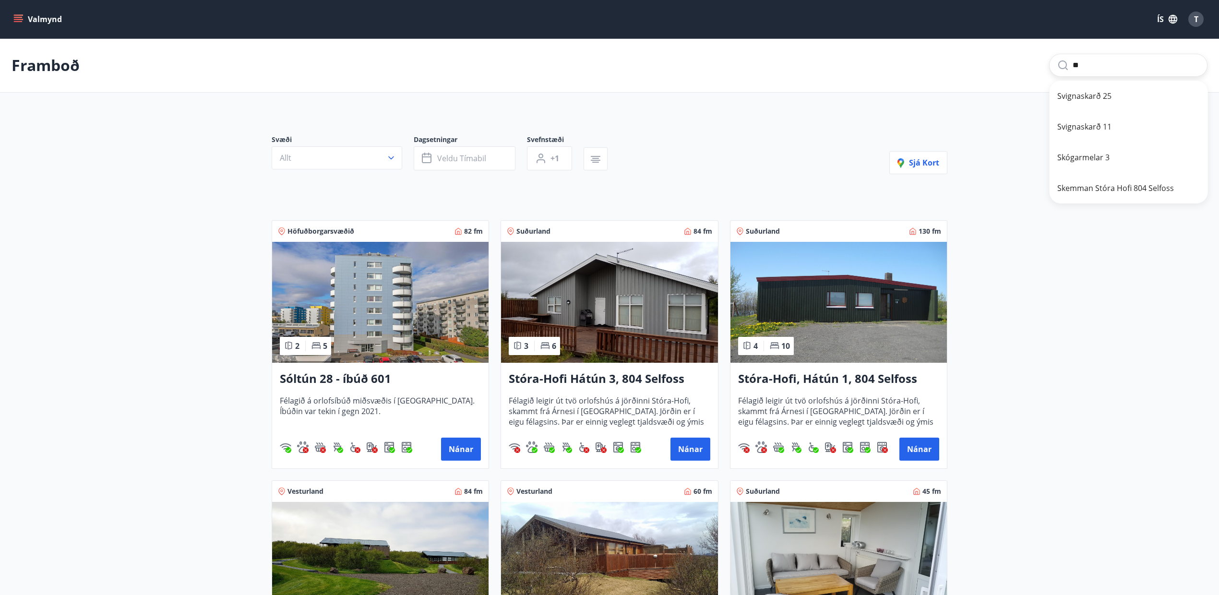
click at [1102, 152] on span "Skógarmelar 3" at bounding box center [1128, 158] width 143 height 12
type input "**********"
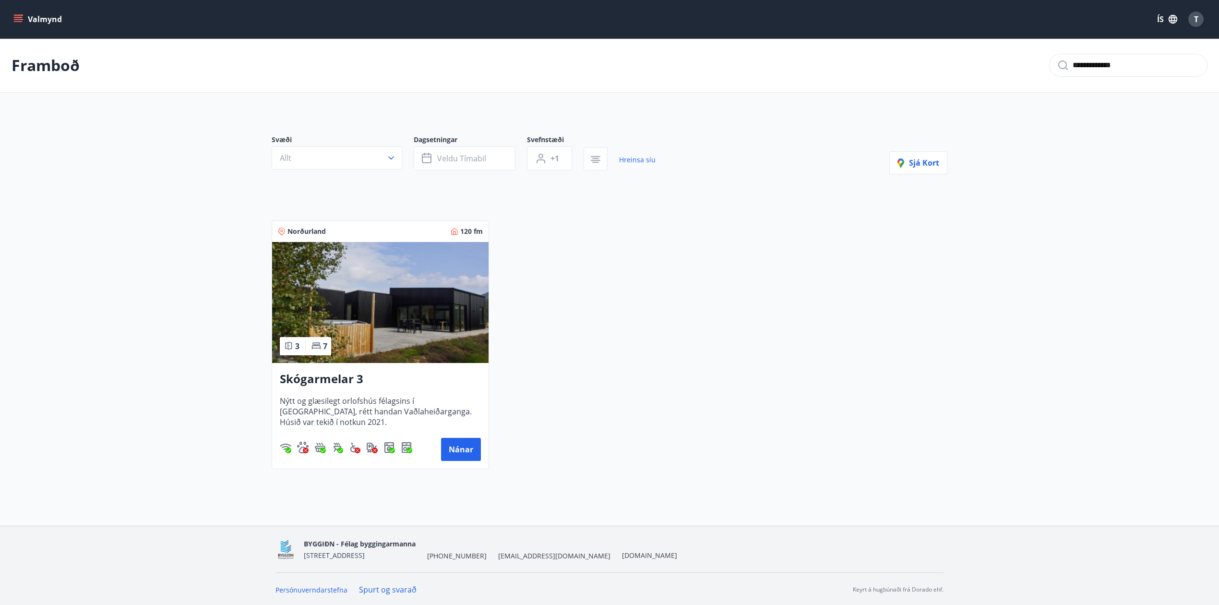
click at [323, 382] on h3 "Skógarmelar 3" at bounding box center [380, 378] width 201 height 17
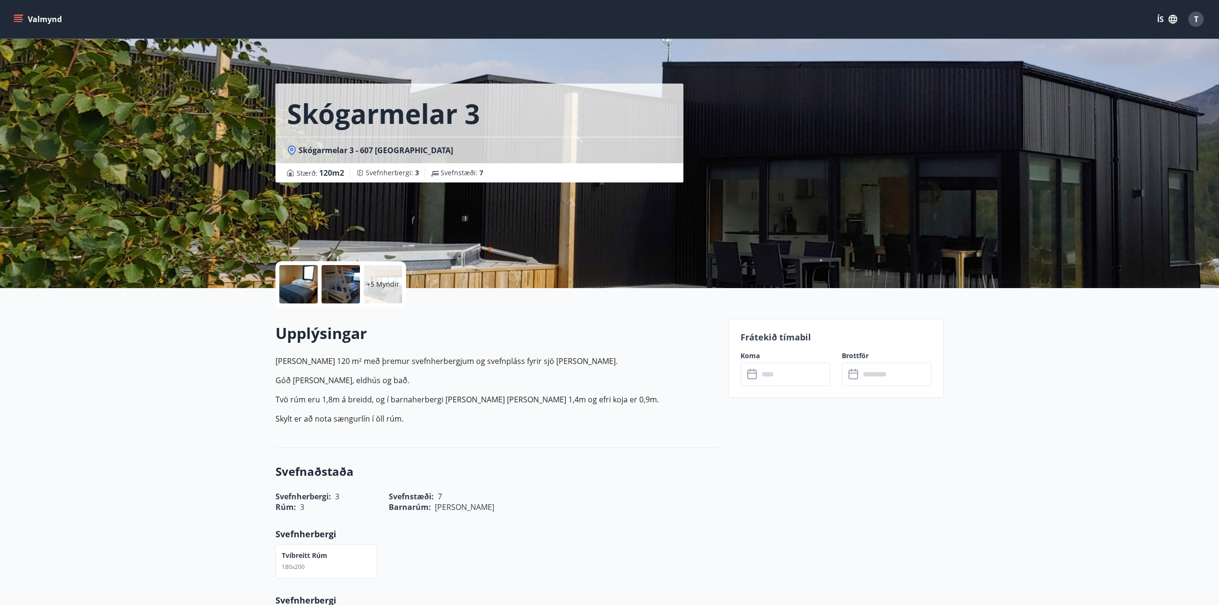
click at [772, 361] on div "Koma ​ ​" at bounding box center [779, 368] width 101 height 35
click at [780, 373] on input "text" at bounding box center [795, 374] width 72 height 24
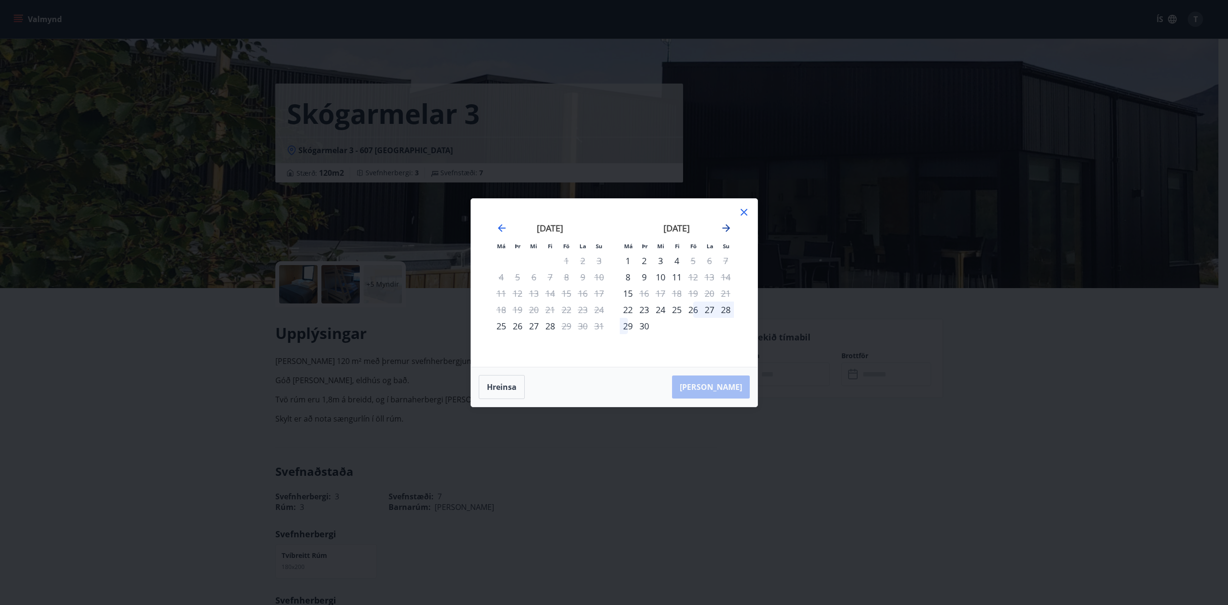
click at [726, 225] on icon "Move forward to switch to the next month." at bounding box center [727, 228] width 12 height 12
click at [722, 227] on icon "Move forward to switch to the next month." at bounding box center [727, 228] width 12 height 12
click at [724, 227] on icon "Move forward to switch to the next month." at bounding box center [727, 228] width 12 height 12
click at [728, 229] on icon "Move forward to switch to the next month." at bounding box center [727, 228] width 12 height 12
click at [503, 226] on icon "Move backward to switch to the previous month." at bounding box center [502, 228] width 12 height 12
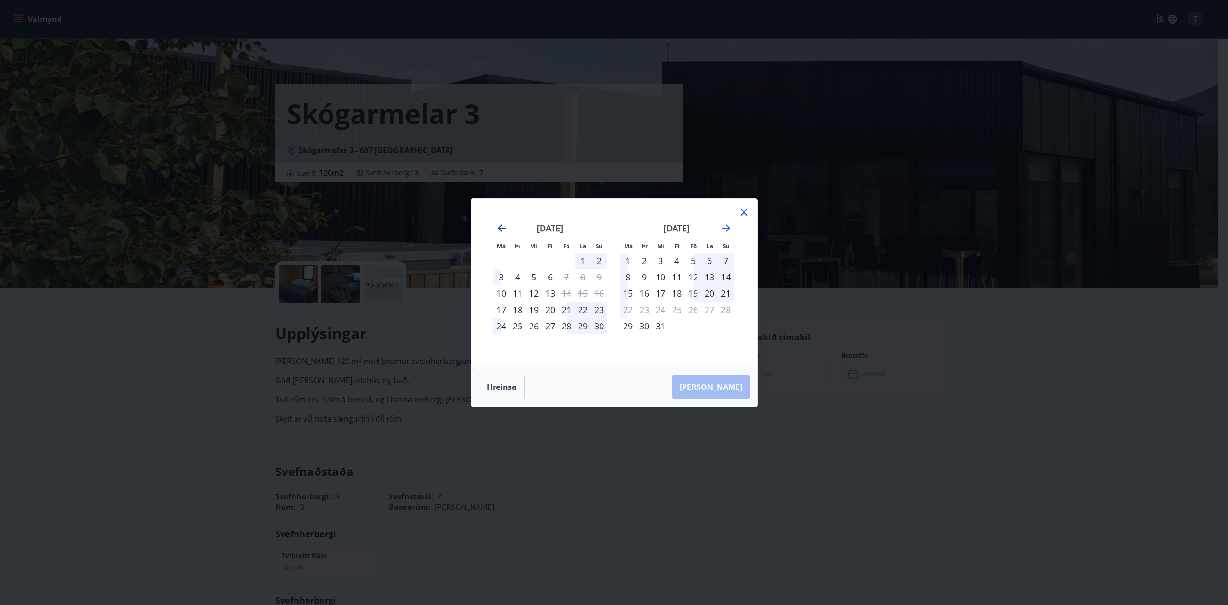
click at [503, 226] on icon "Move backward to switch to the previous month." at bounding box center [502, 228] width 12 height 12
click at [730, 225] on icon "Move forward to switch to the next month." at bounding box center [727, 228] width 12 height 12
click at [505, 225] on icon "Move backward to switch to the previous month." at bounding box center [502, 228] width 12 height 12
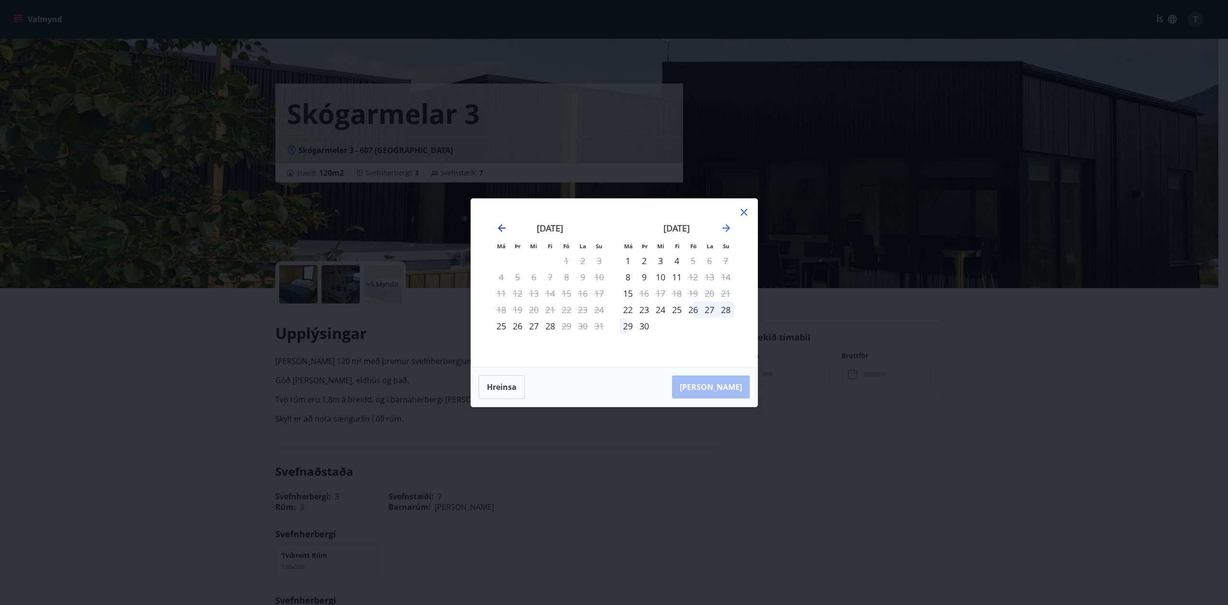
click at [507, 225] on icon "Move backward to switch to the previous month." at bounding box center [502, 228] width 12 height 12
click at [722, 229] on icon "Move forward to switch to the next month." at bounding box center [727, 228] width 12 height 12
click at [745, 210] on icon at bounding box center [744, 212] width 7 height 7
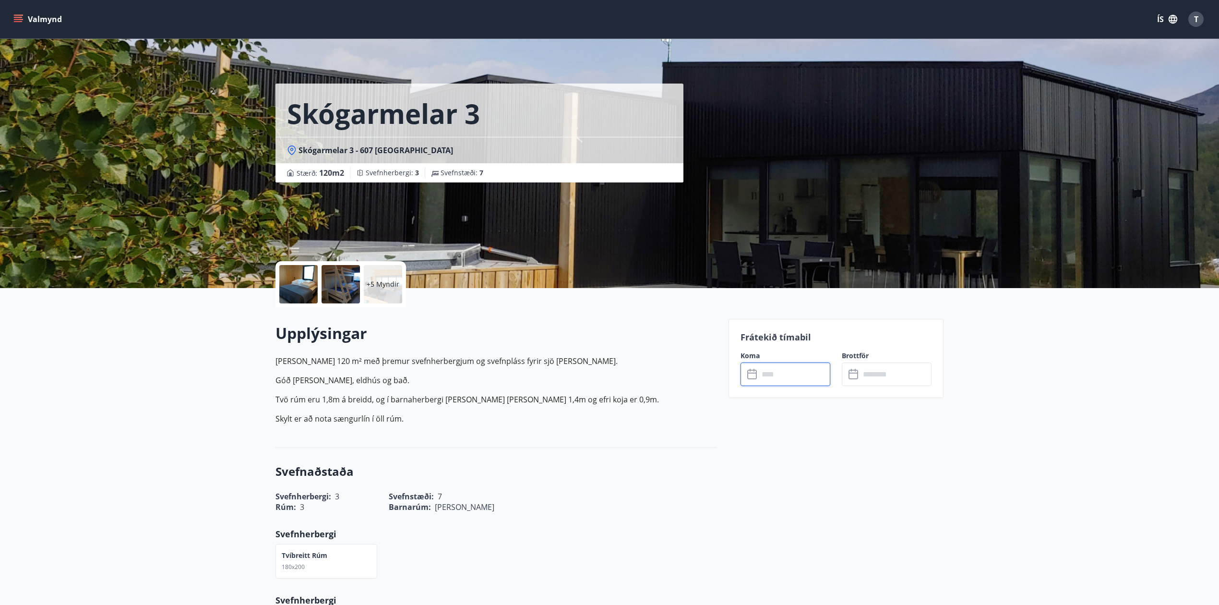
click at [28, 17] on button "Valmynd" at bounding box center [39, 19] width 54 height 17
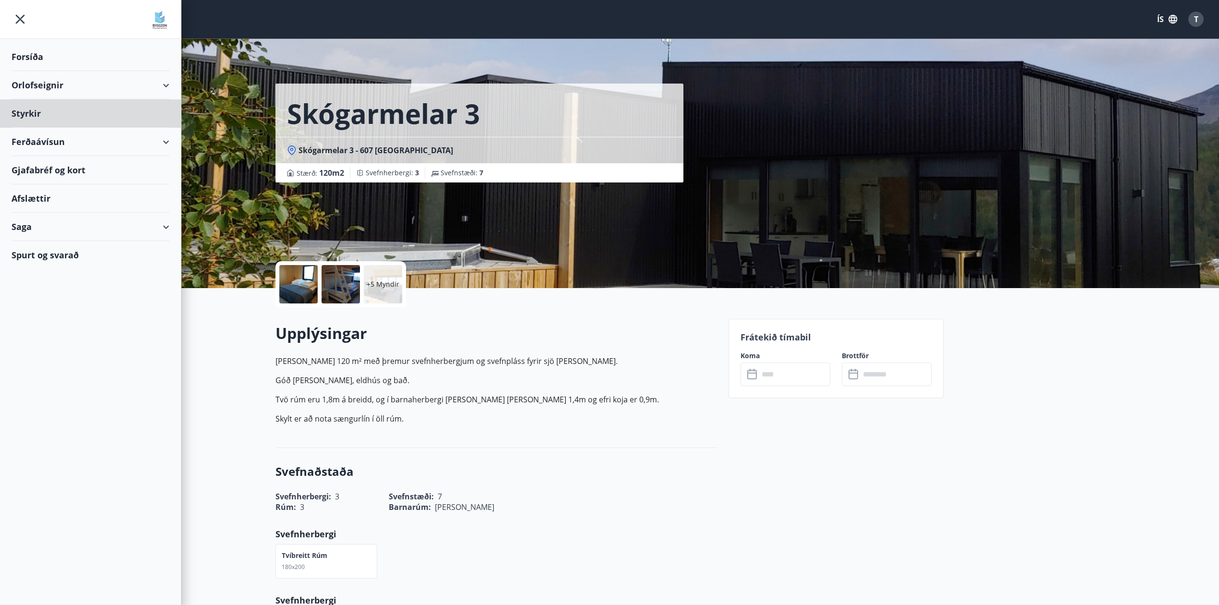
click at [43, 59] on div "Forsíða" at bounding box center [91, 57] width 158 height 28
